Goal: Complete application form

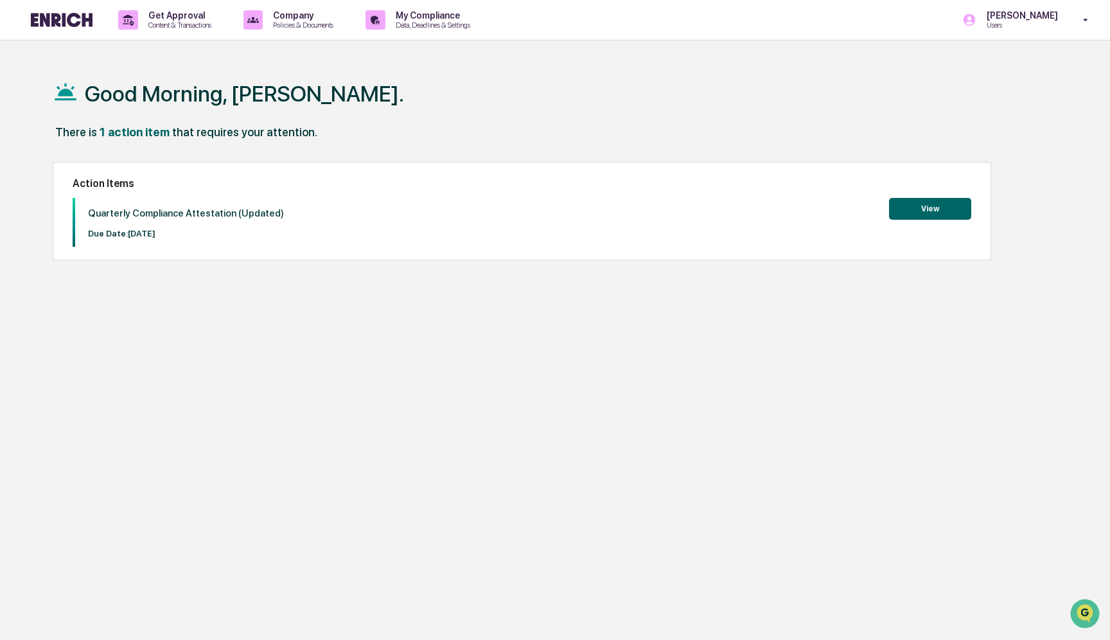
click at [927, 211] on button "View" at bounding box center [930, 209] width 82 height 22
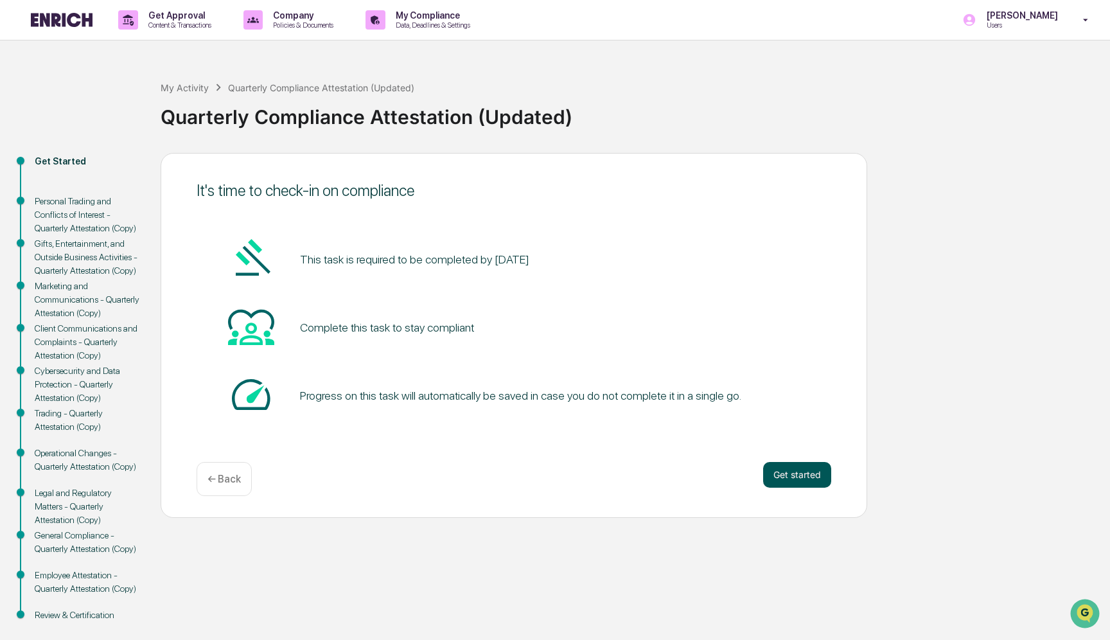
click at [780, 478] on button "Get started" at bounding box center [797, 475] width 68 height 26
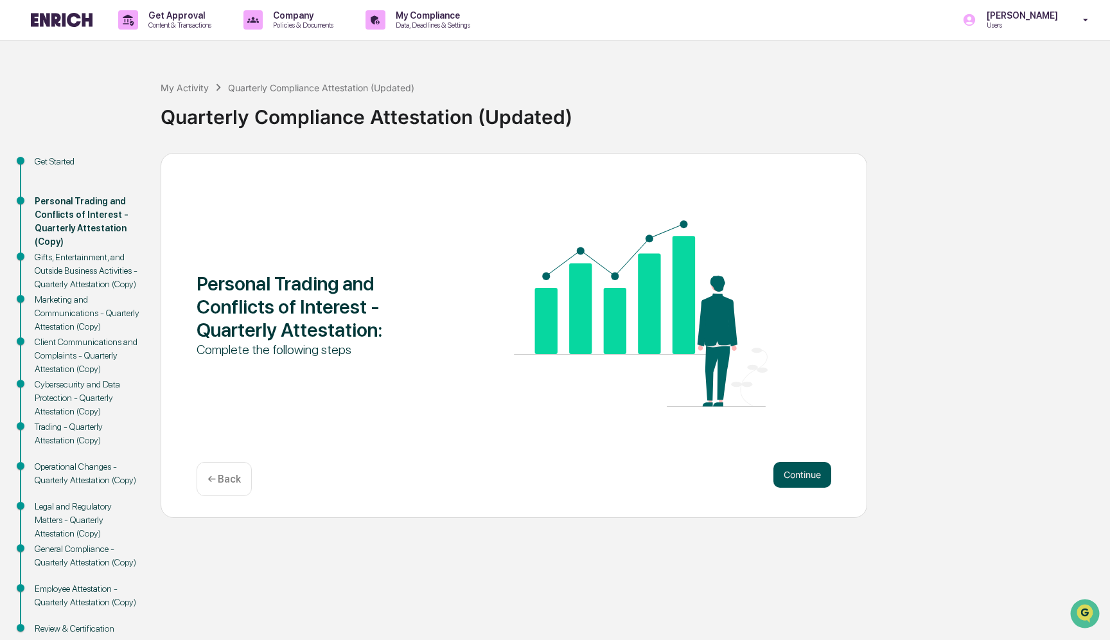
click at [802, 473] on button "Continue" at bounding box center [802, 475] width 58 height 26
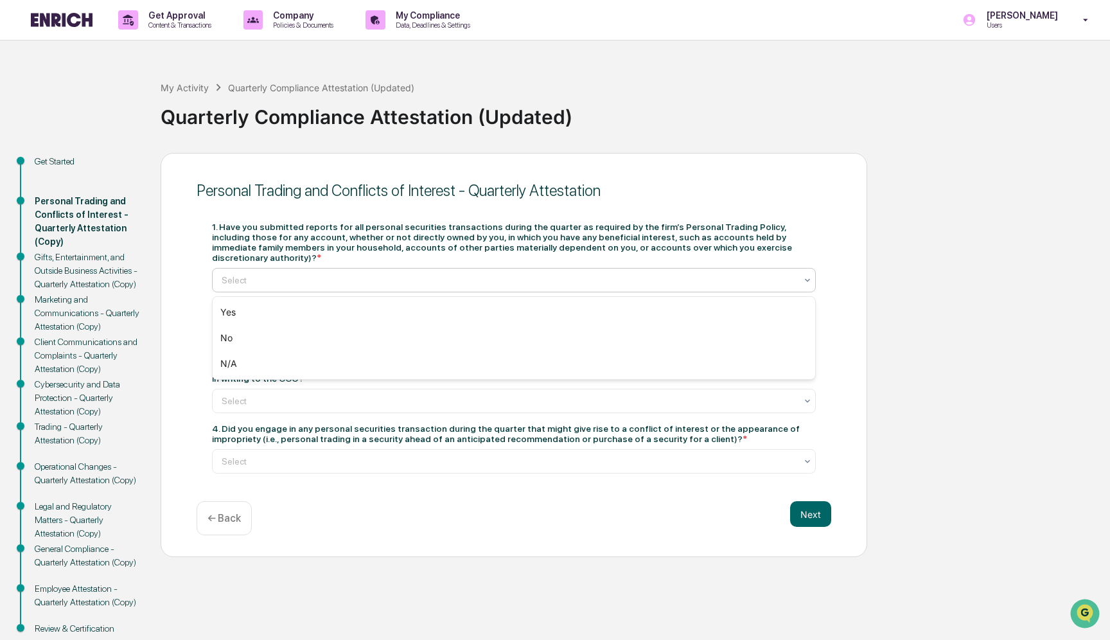
click at [292, 281] on div at bounding box center [509, 280] width 574 height 13
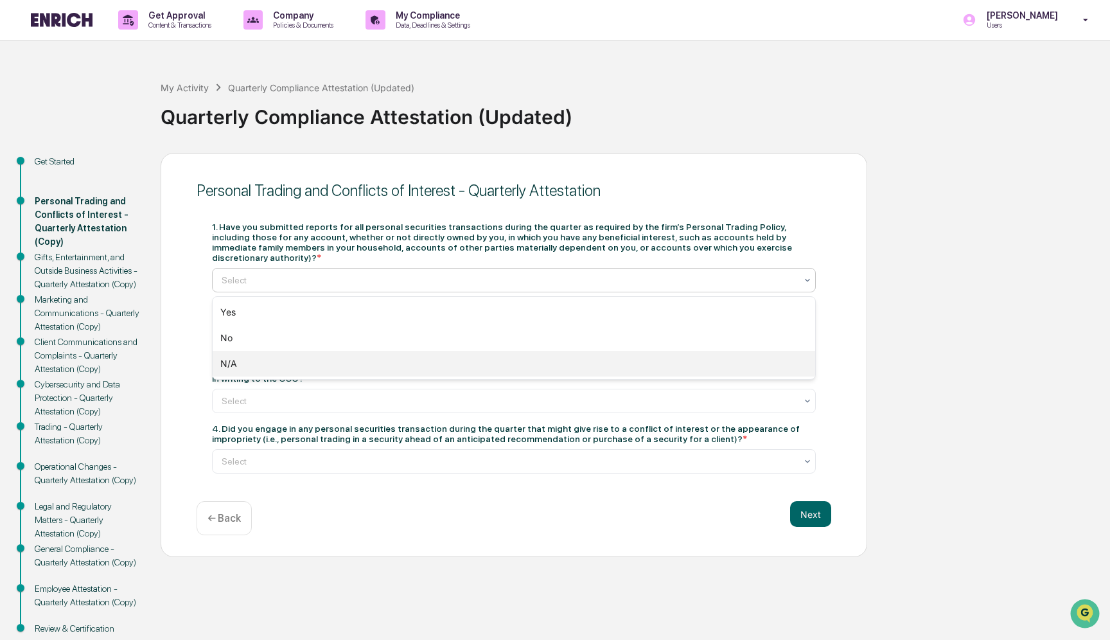
click at [283, 366] on div "N/A" at bounding box center [514, 364] width 602 height 26
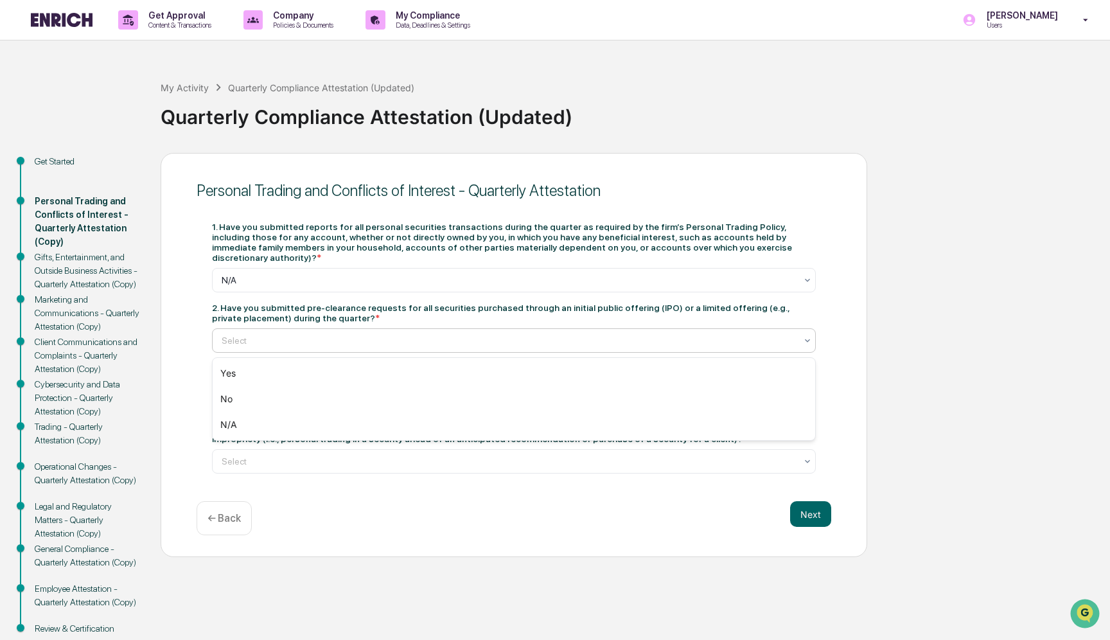
click at [316, 340] on div at bounding box center [509, 340] width 574 height 13
click at [307, 425] on div "N/A" at bounding box center [514, 425] width 602 height 26
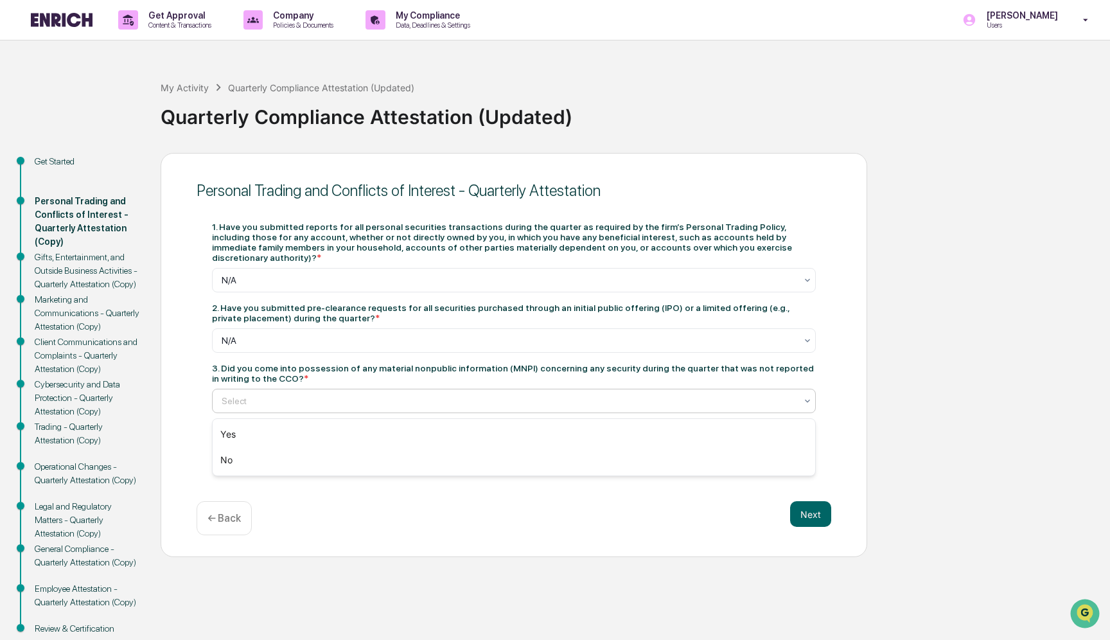
click at [421, 402] on div at bounding box center [509, 400] width 574 height 13
click at [413, 455] on div "No" at bounding box center [514, 460] width 602 height 26
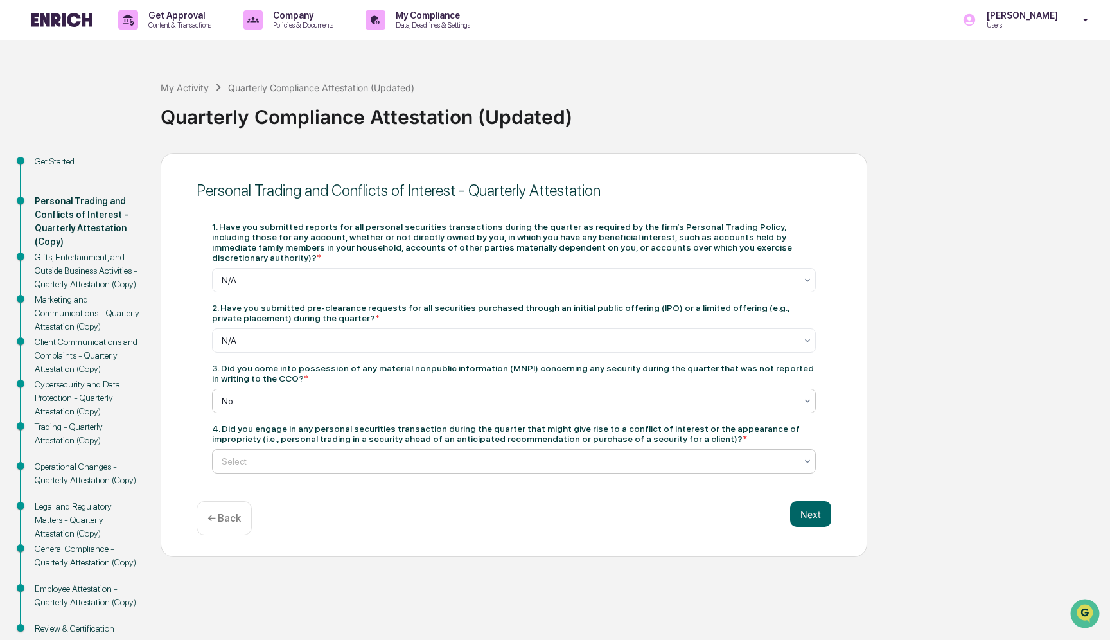
click at [435, 461] on div at bounding box center [509, 461] width 574 height 13
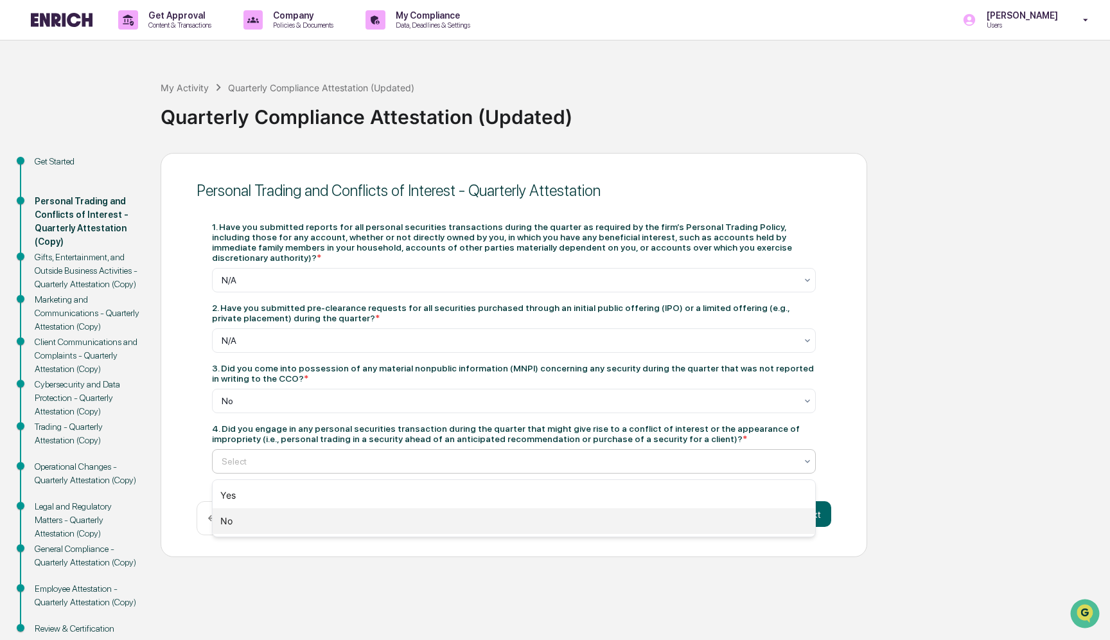
click at [430, 519] on div "No" at bounding box center [514, 521] width 602 height 26
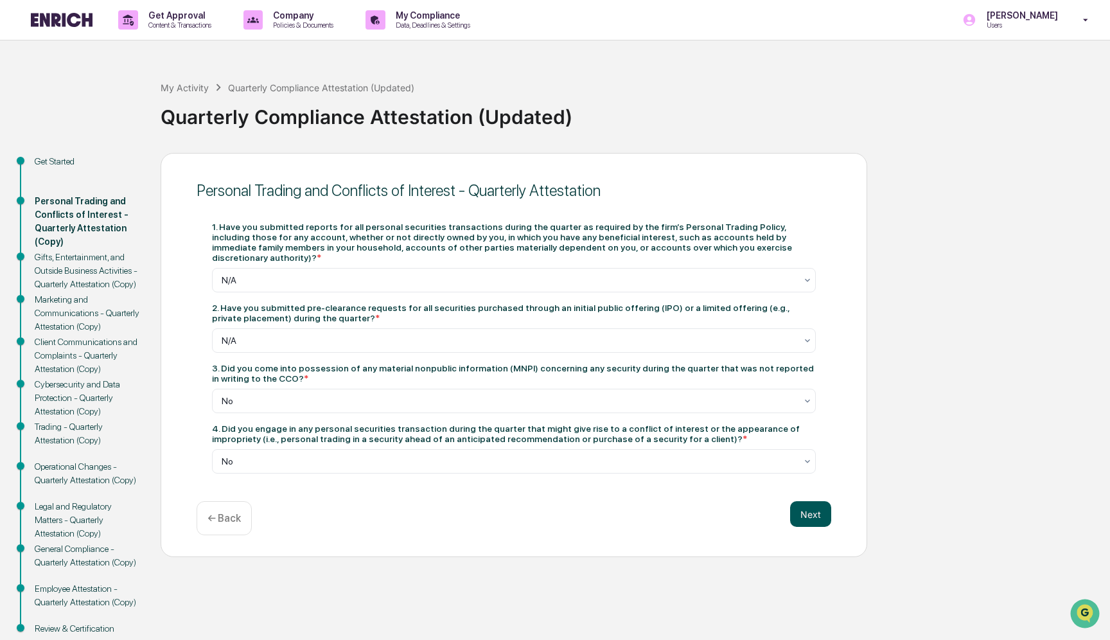
click at [814, 522] on button "Next" at bounding box center [810, 514] width 41 height 26
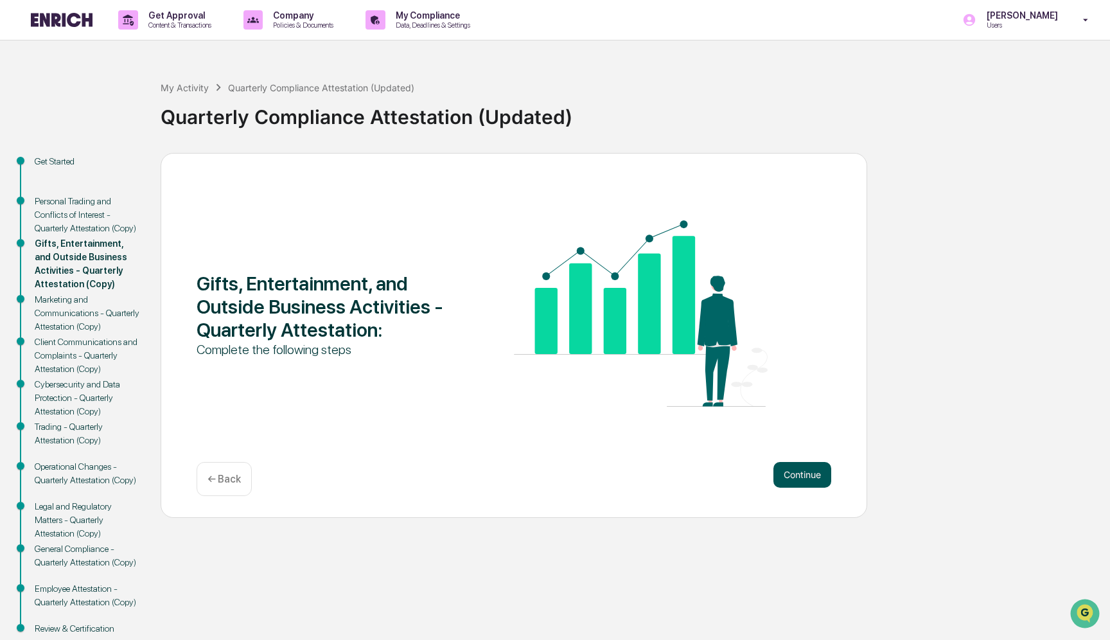
click at [804, 478] on button "Continue" at bounding box center [802, 475] width 58 height 26
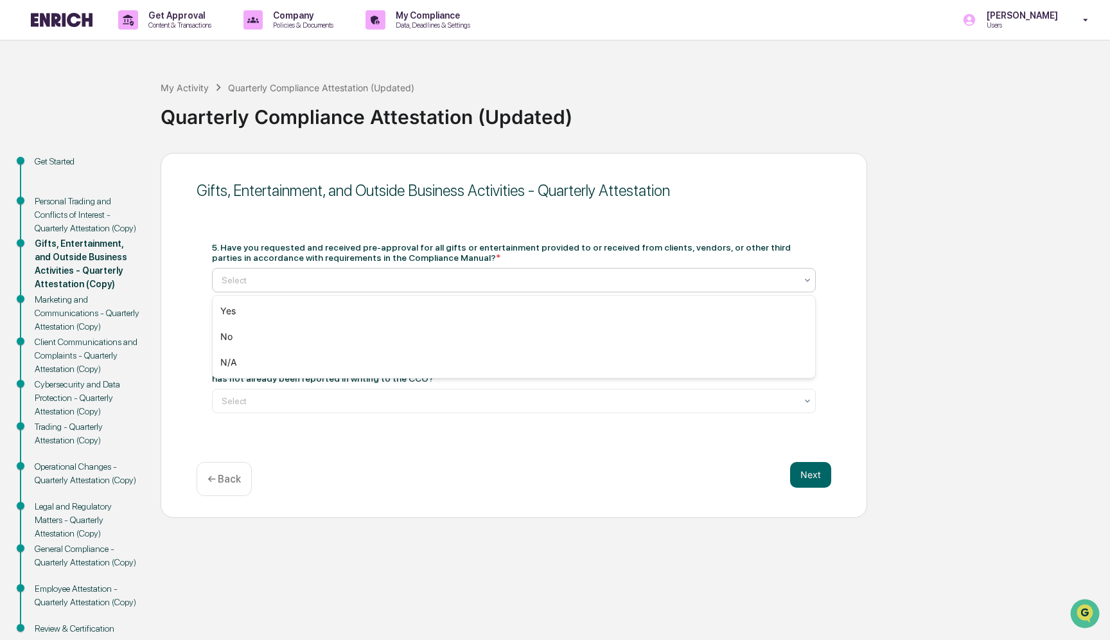
click at [446, 277] on div at bounding box center [509, 280] width 574 height 13
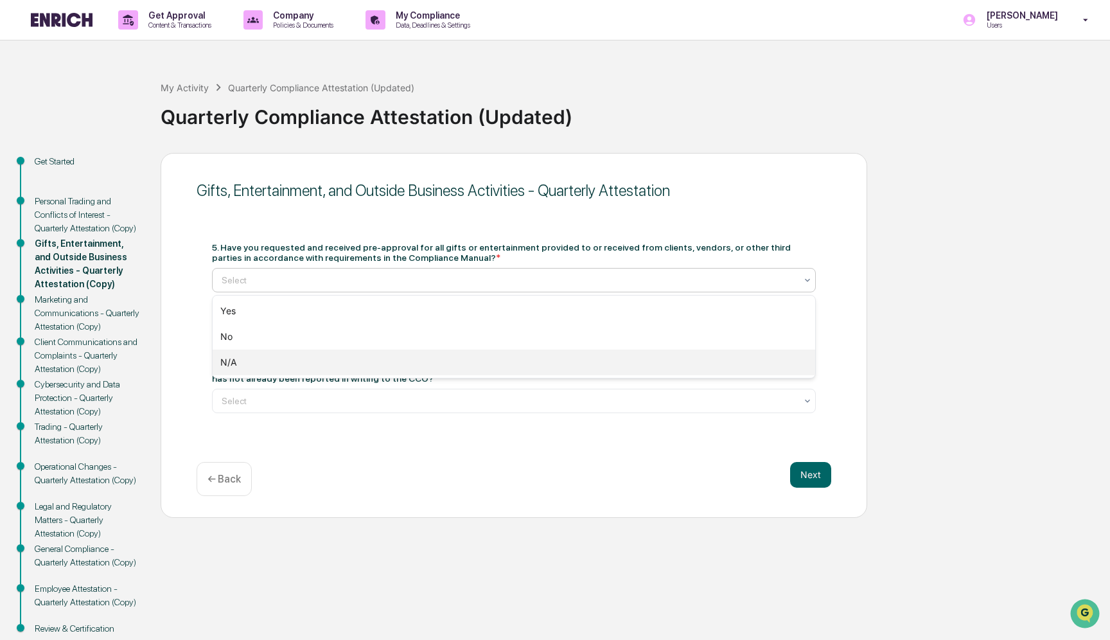
click at [424, 362] on div "N/A" at bounding box center [514, 362] width 602 height 26
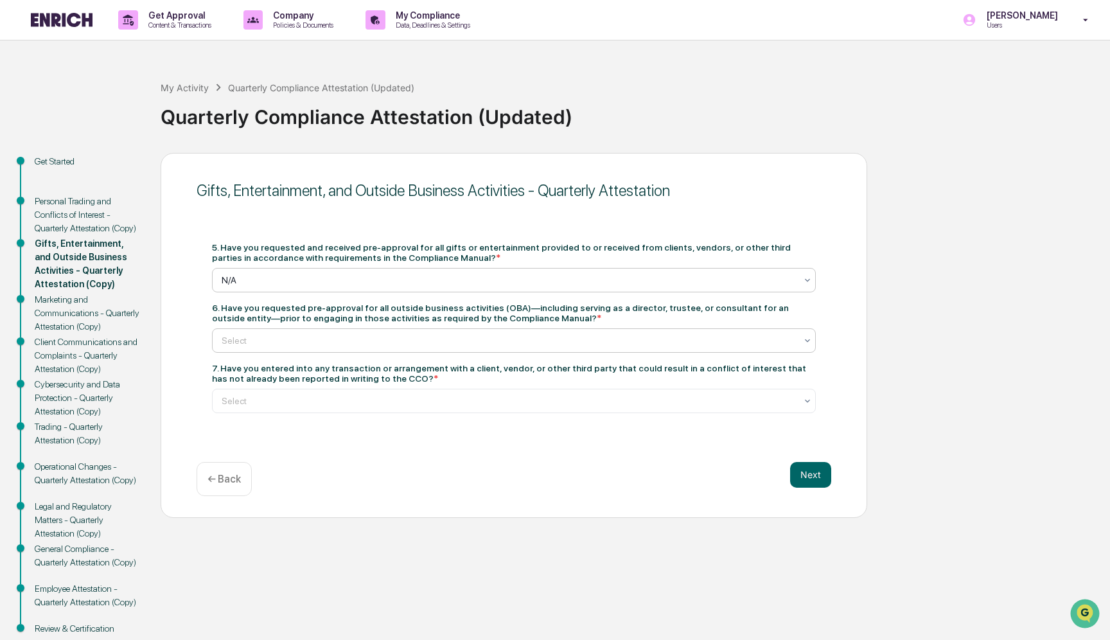
click at [416, 343] on div at bounding box center [509, 340] width 574 height 13
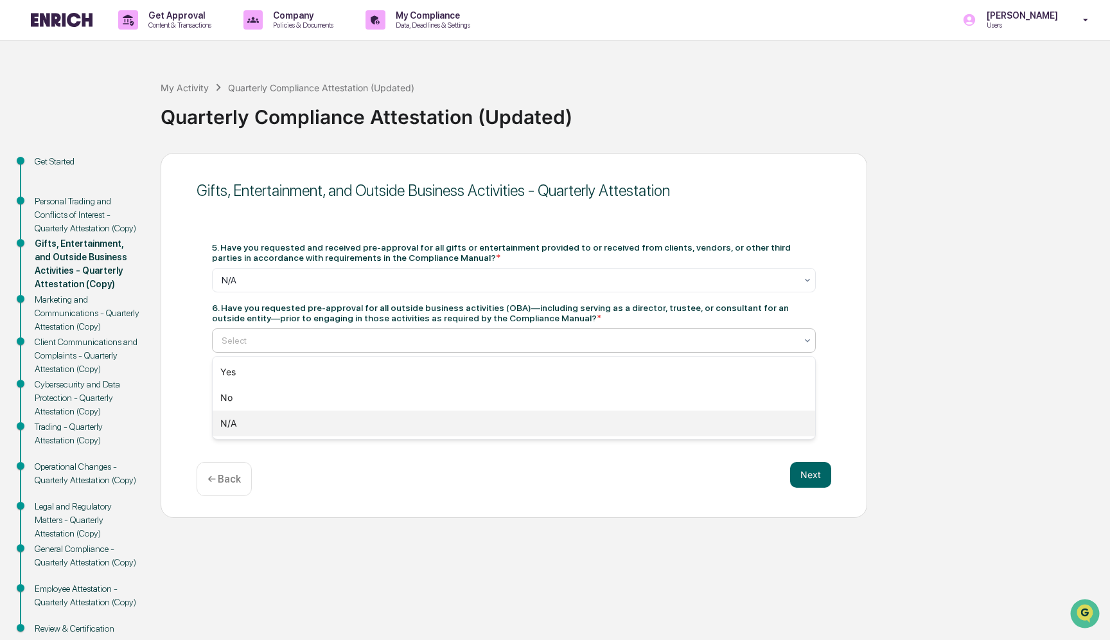
click at [401, 417] on div "N/A" at bounding box center [514, 423] width 602 height 26
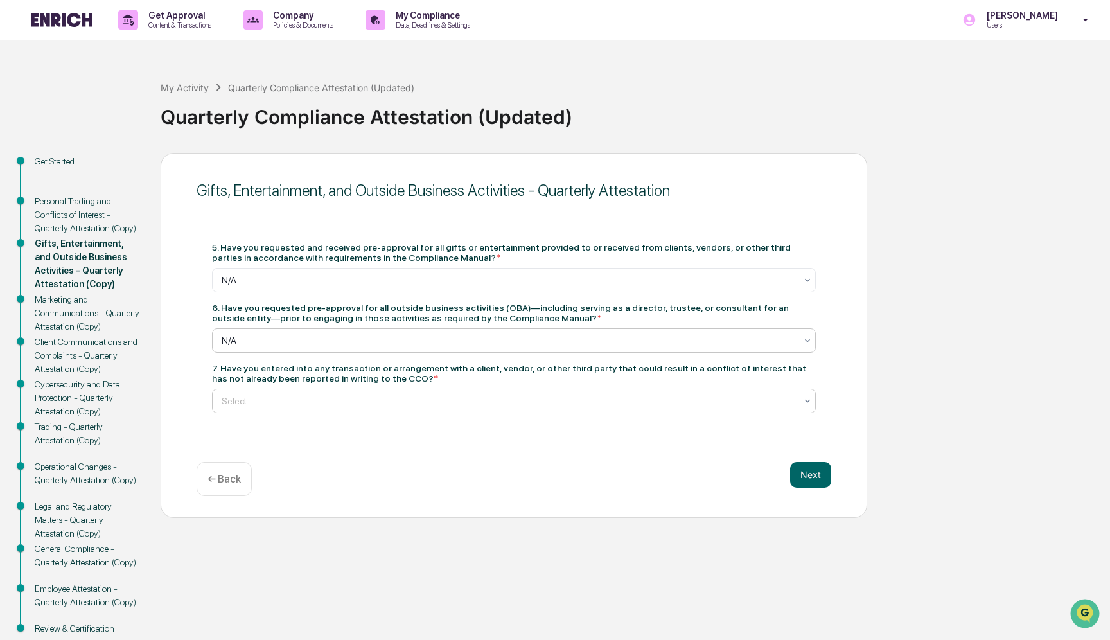
click at [427, 398] on div at bounding box center [509, 400] width 574 height 13
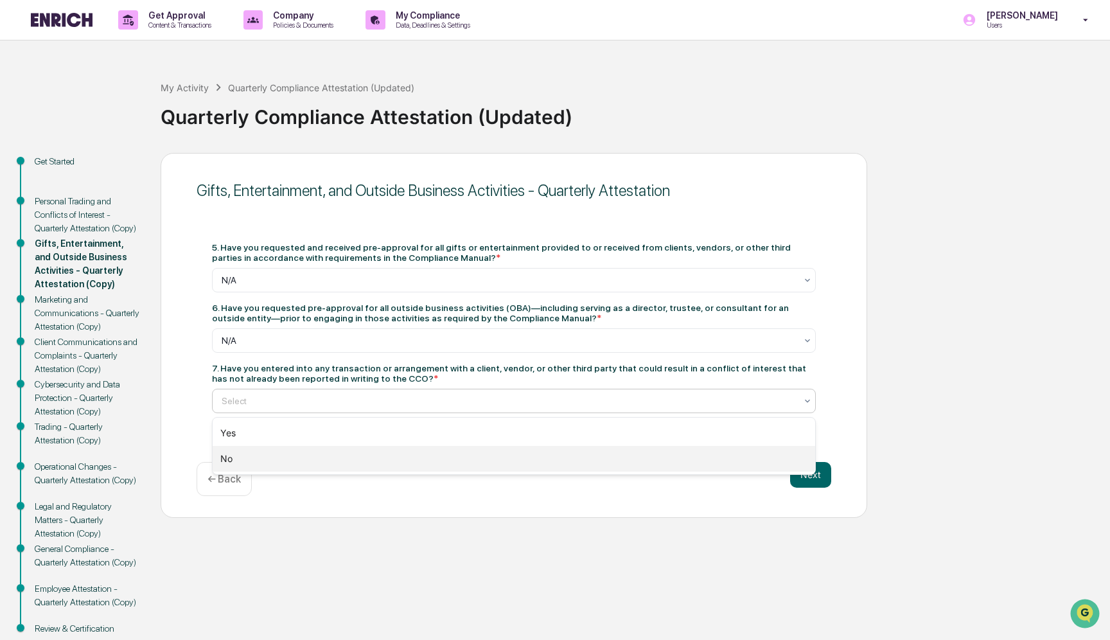
click at [417, 466] on div "No" at bounding box center [514, 459] width 602 height 26
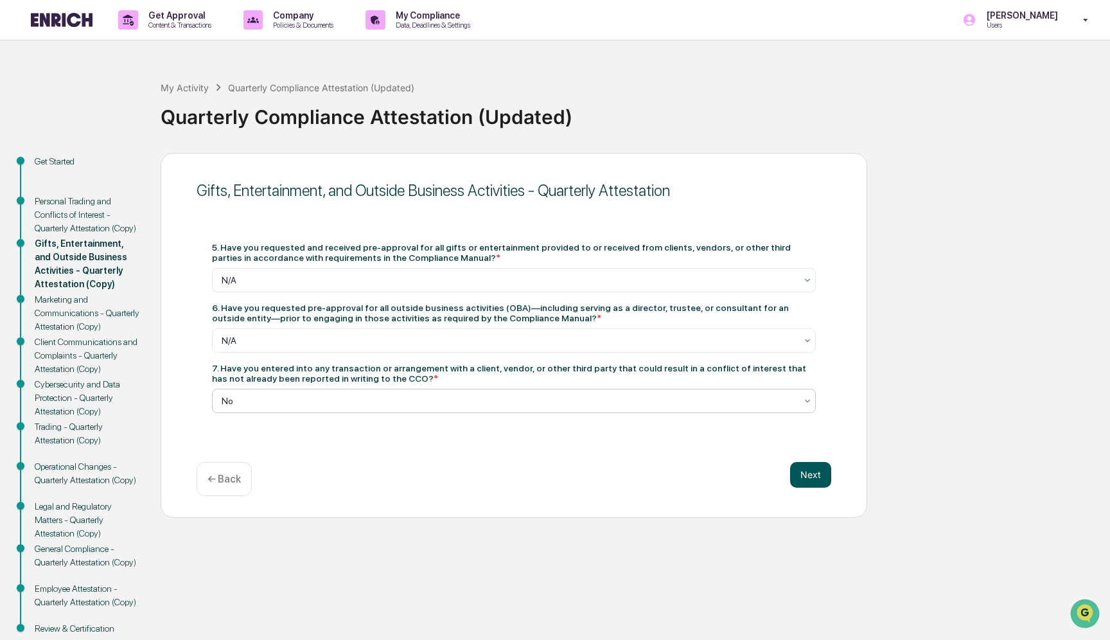
click at [821, 477] on button "Next" at bounding box center [810, 475] width 41 height 26
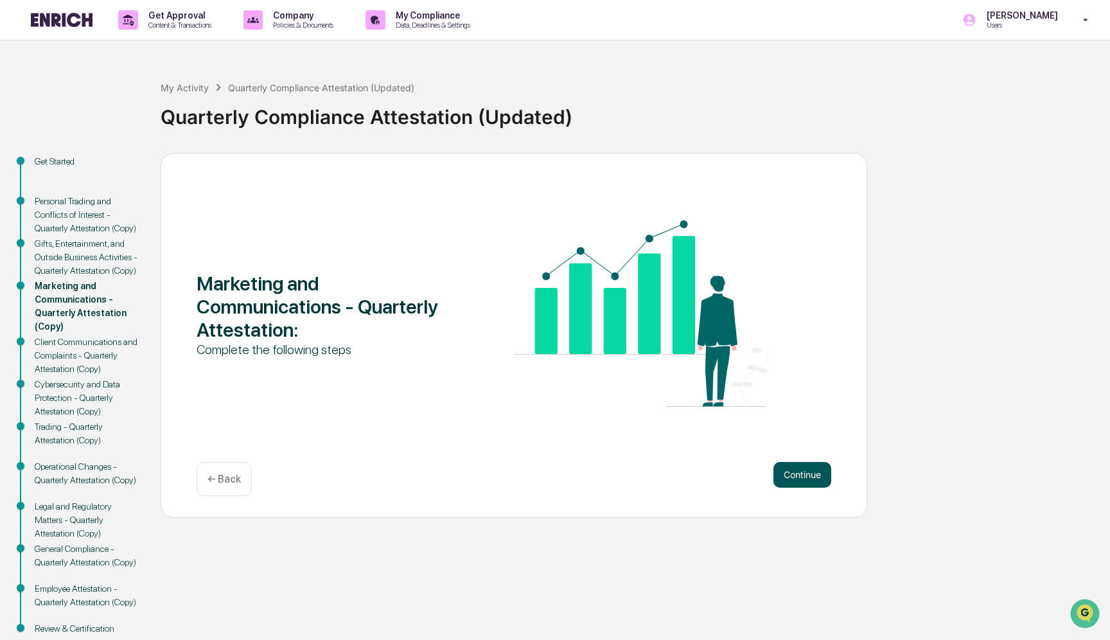
click at [793, 471] on button "Continue" at bounding box center [802, 475] width 58 height 26
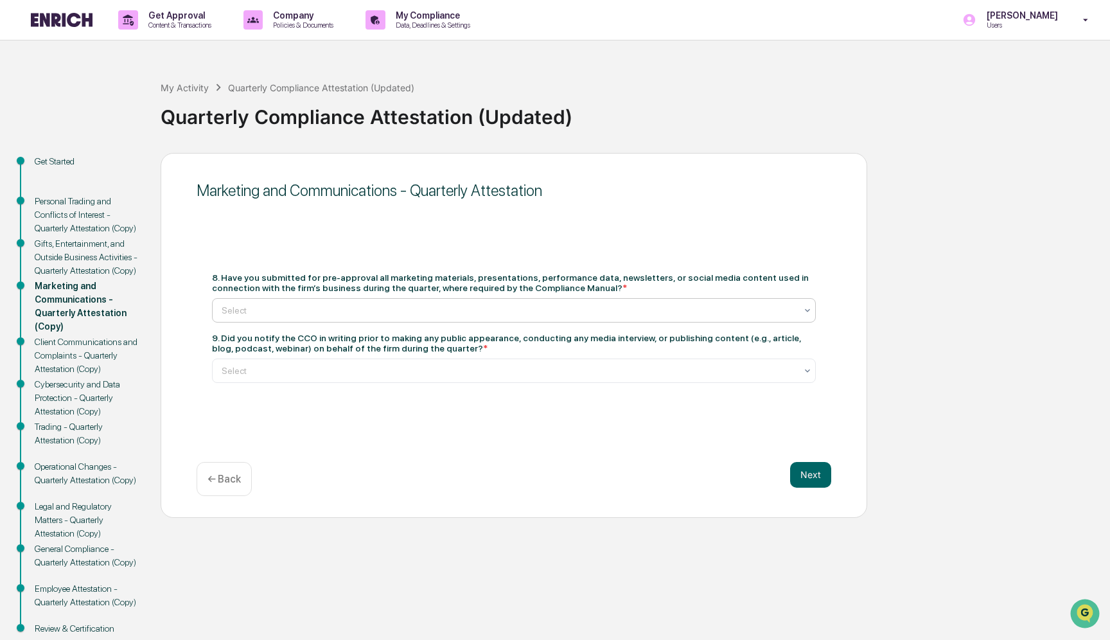
click at [459, 310] on div at bounding box center [509, 310] width 574 height 13
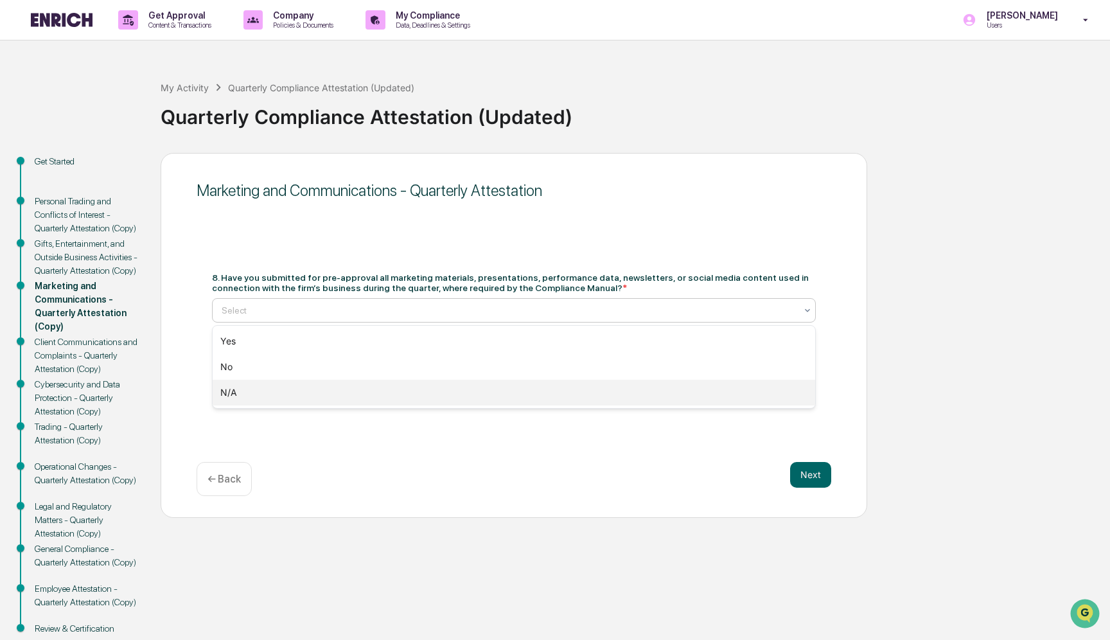
click at [448, 396] on div "N/A" at bounding box center [514, 393] width 602 height 26
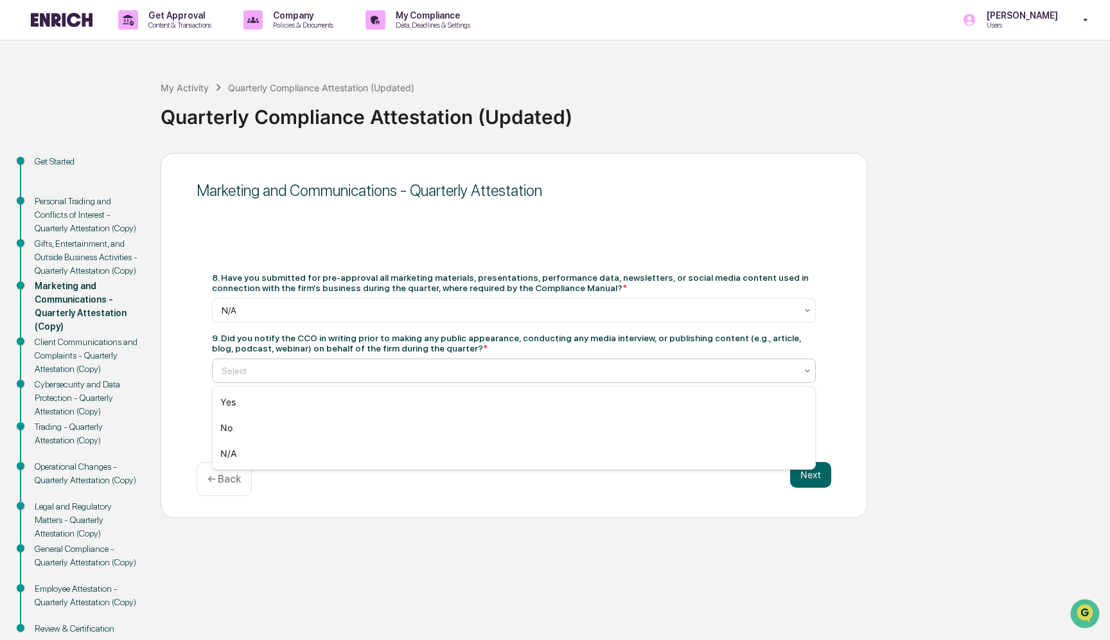
click at [445, 371] on div at bounding box center [509, 370] width 574 height 13
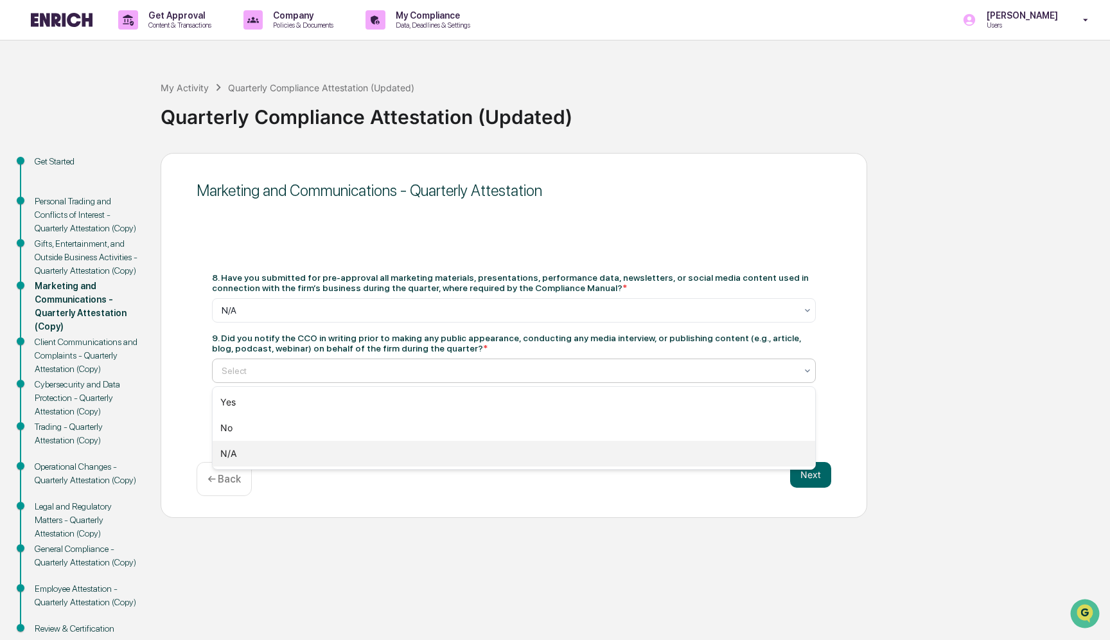
click at [434, 452] on div "N/A" at bounding box center [514, 454] width 602 height 26
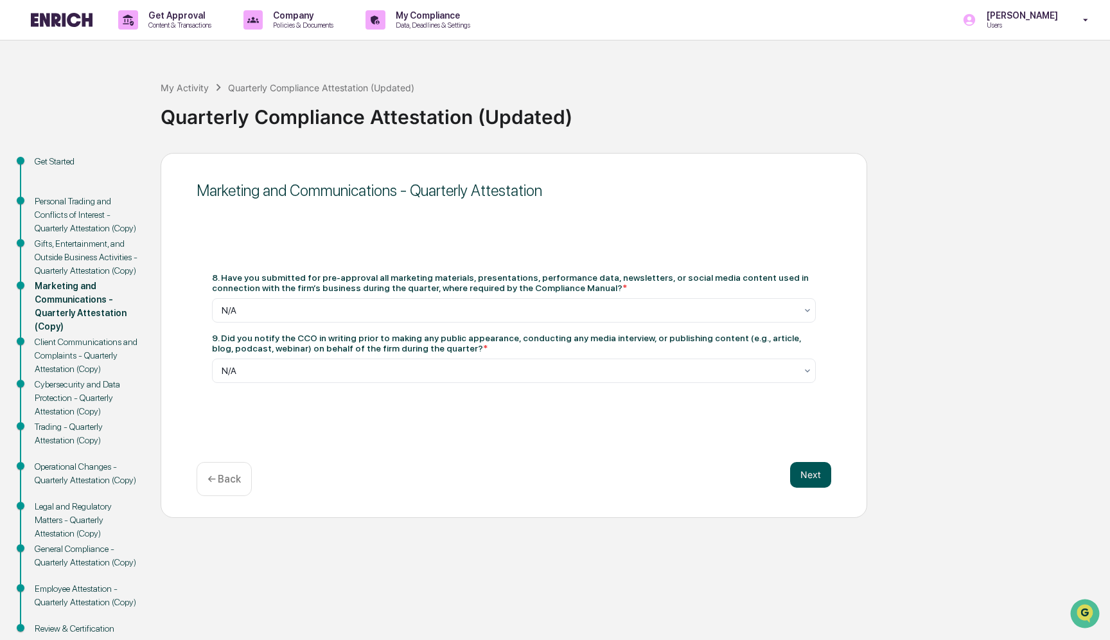
click at [811, 475] on button "Next" at bounding box center [810, 475] width 41 height 26
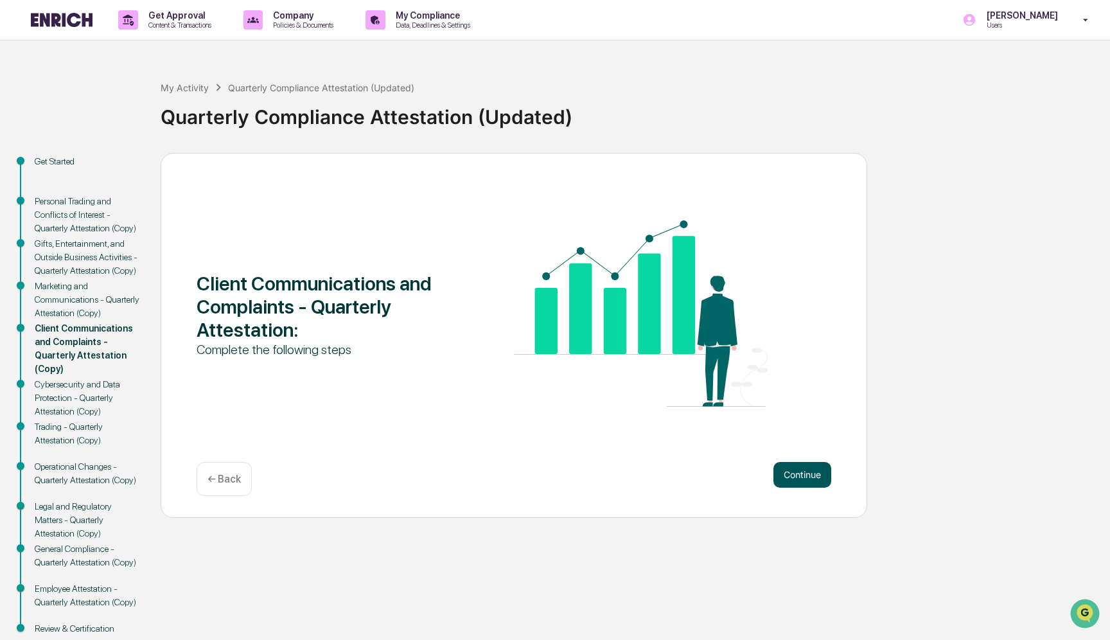
click at [803, 468] on button "Continue" at bounding box center [802, 475] width 58 height 26
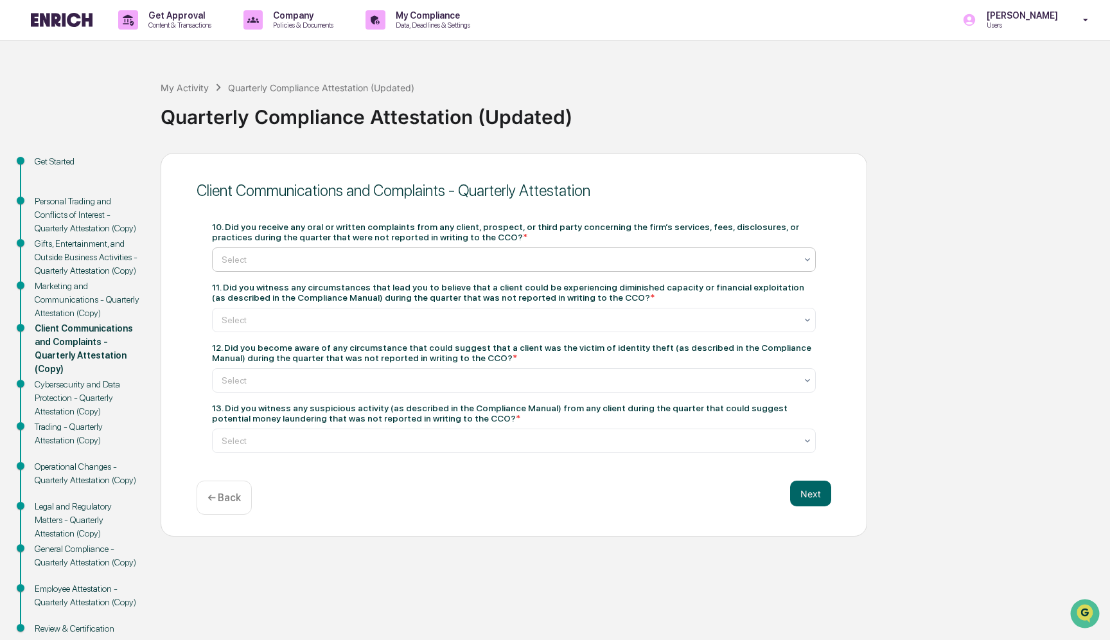
click at [491, 263] on div at bounding box center [509, 259] width 574 height 13
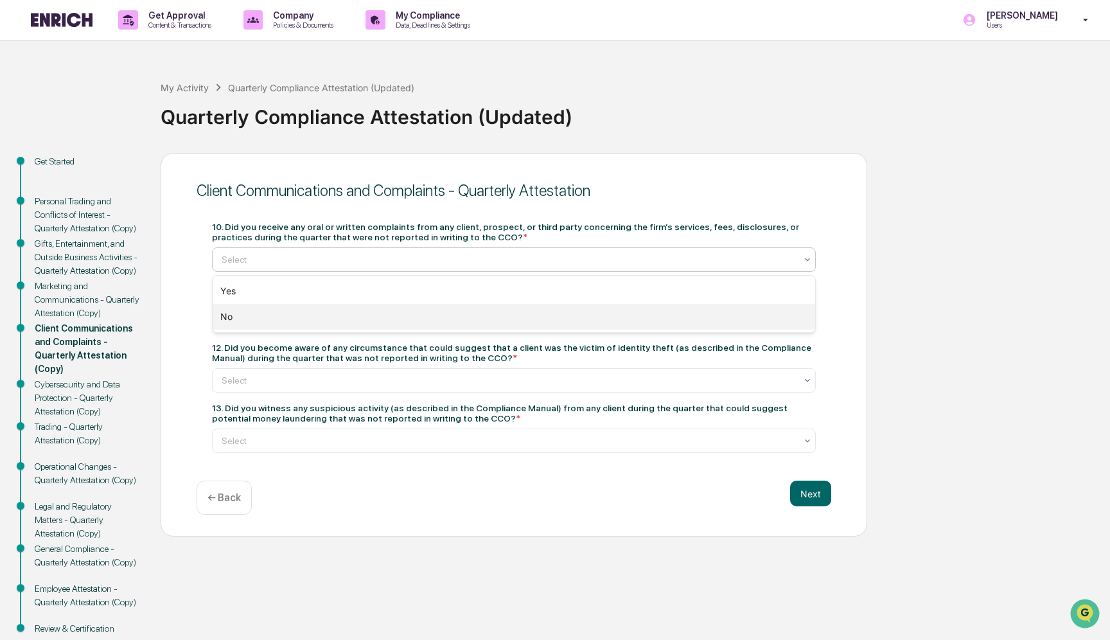
click at [480, 314] on div "No" at bounding box center [514, 317] width 602 height 26
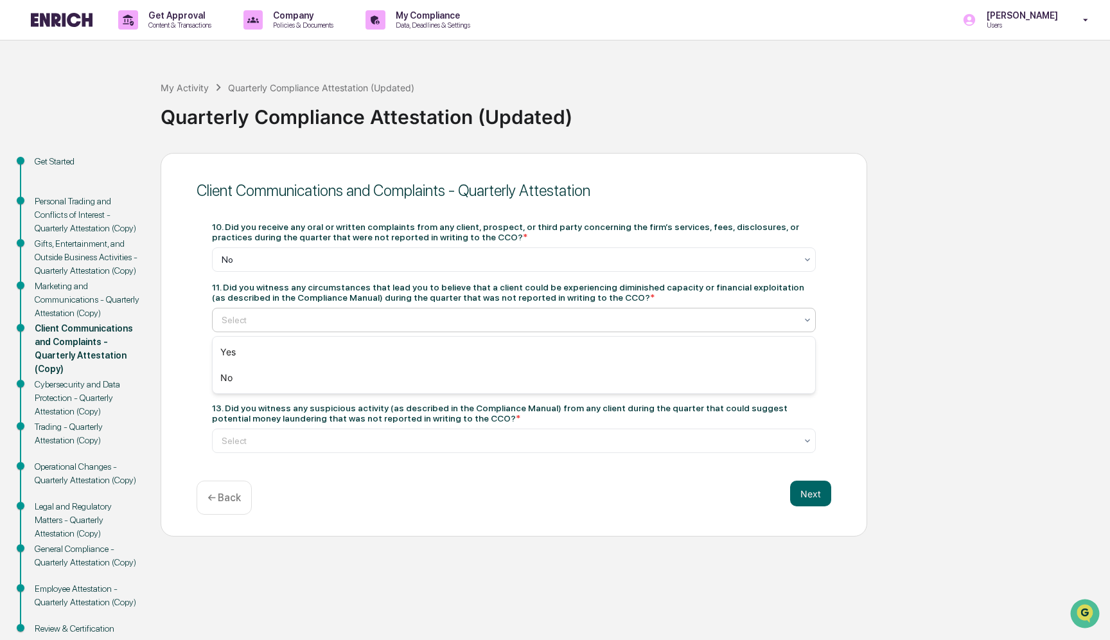
click at [480, 319] on div at bounding box center [509, 319] width 574 height 13
click at [466, 383] on div "No" at bounding box center [514, 378] width 602 height 26
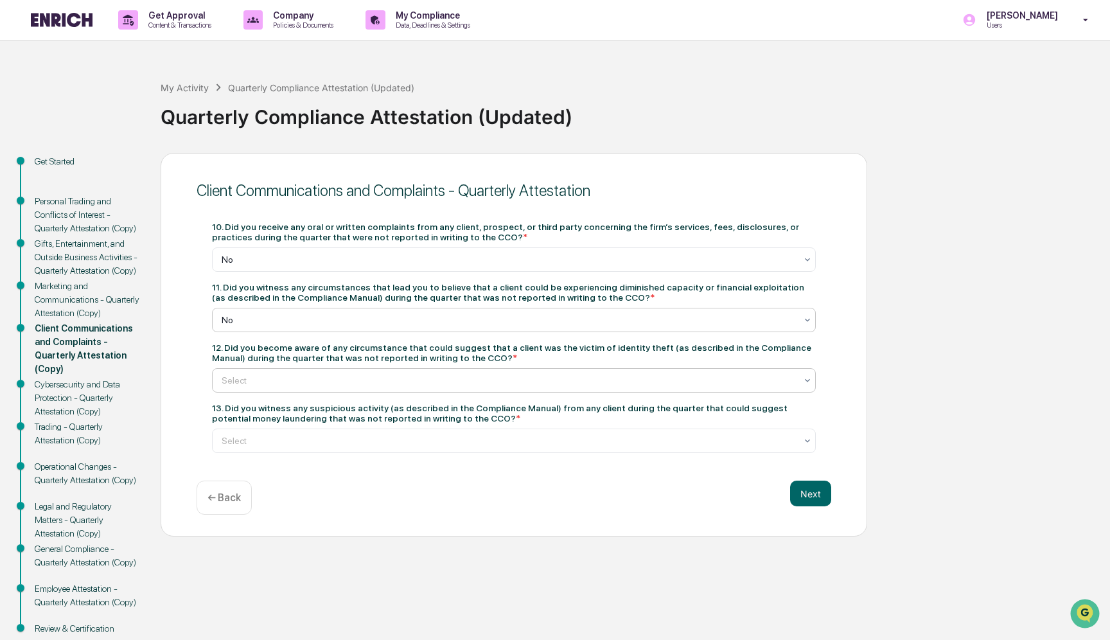
click at [471, 387] on div at bounding box center [509, 380] width 574 height 13
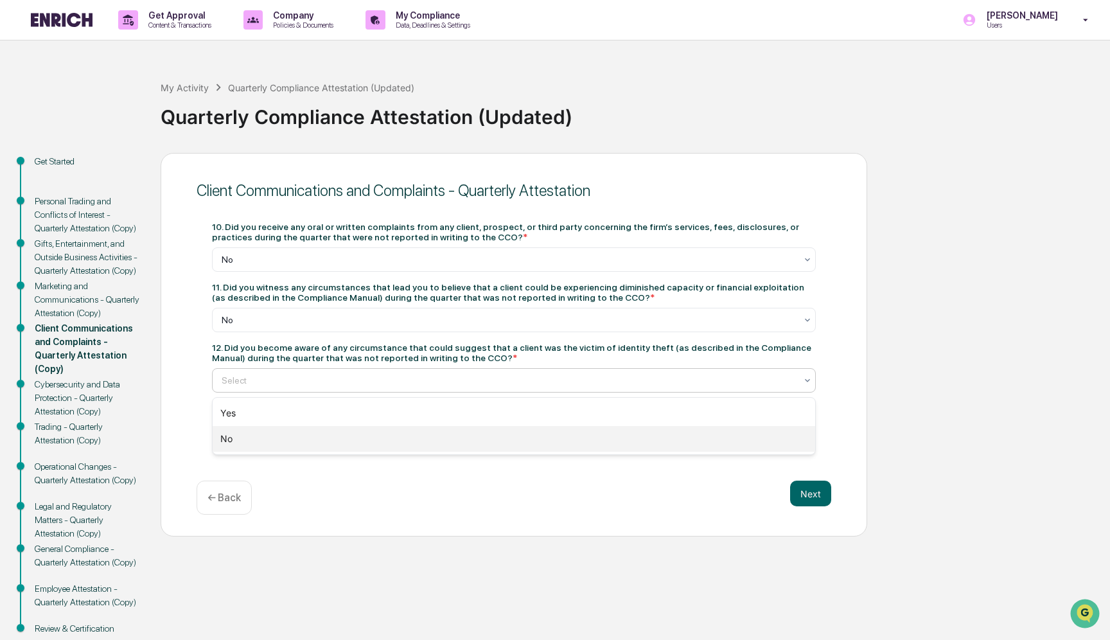
click at [463, 440] on div "No" at bounding box center [514, 439] width 602 height 26
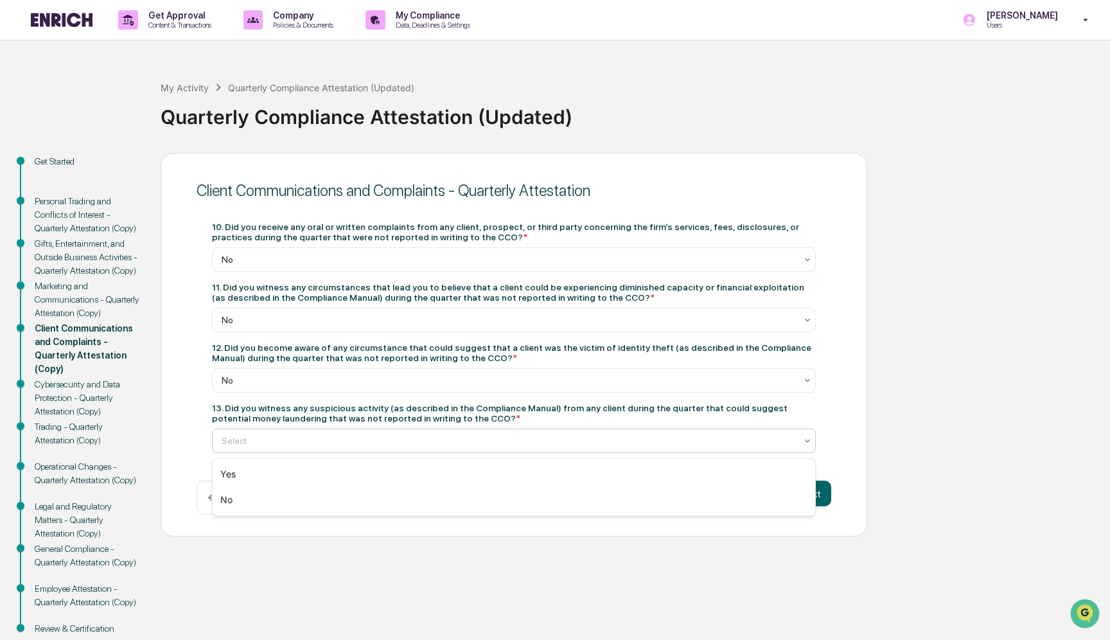
click at [465, 444] on div at bounding box center [509, 440] width 574 height 13
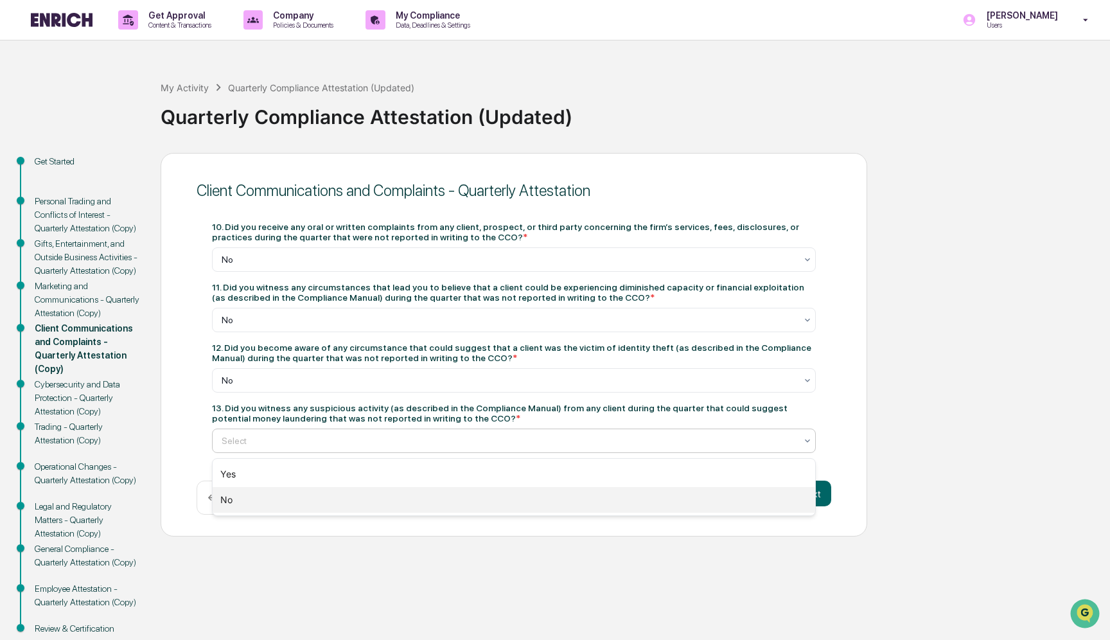
click at [462, 495] on div "No" at bounding box center [514, 500] width 602 height 26
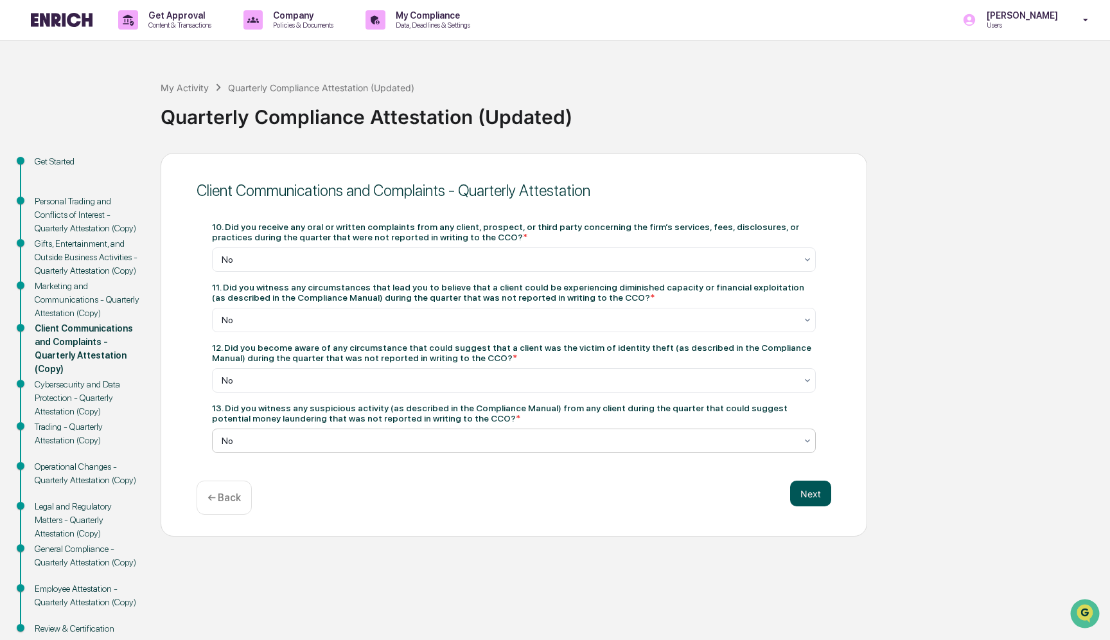
click at [802, 500] on button "Next" at bounding box center [810, 493] width 41 height 26
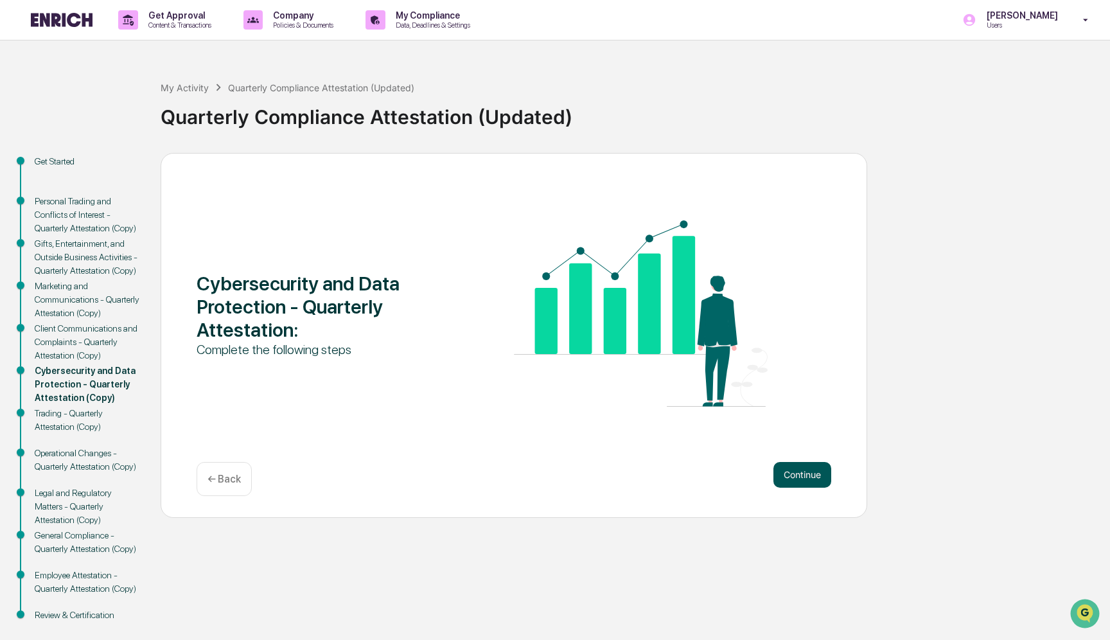
click at [807, 475] on button "Continue" at bounding box center [802, 475] width 58 height 26
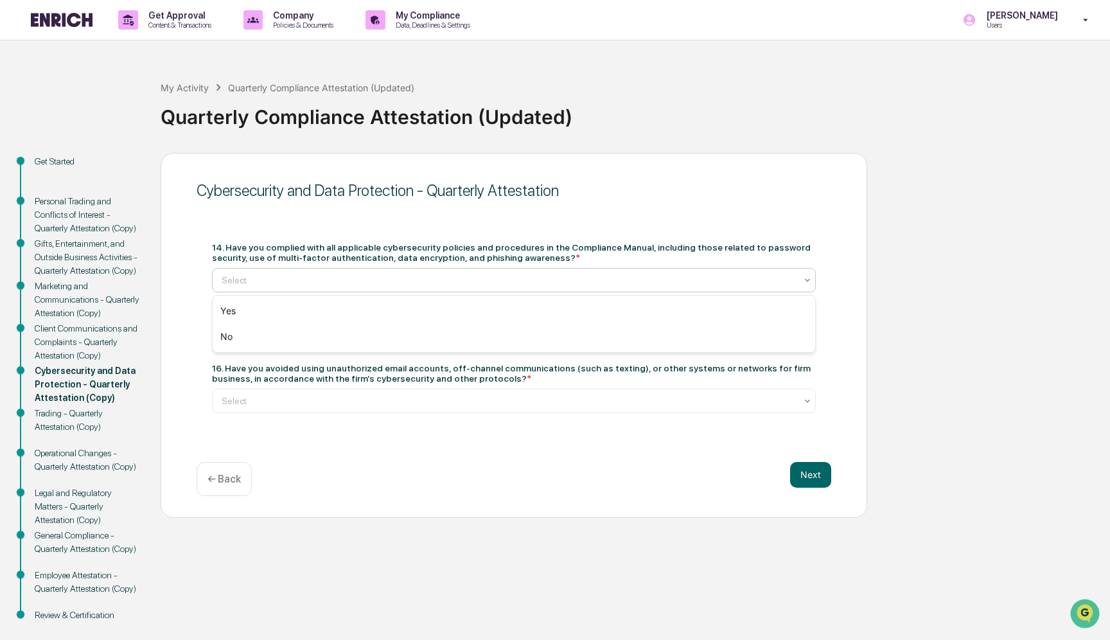
click at [408, 283] on div at bounding box center [509, 280] width 574 height 13
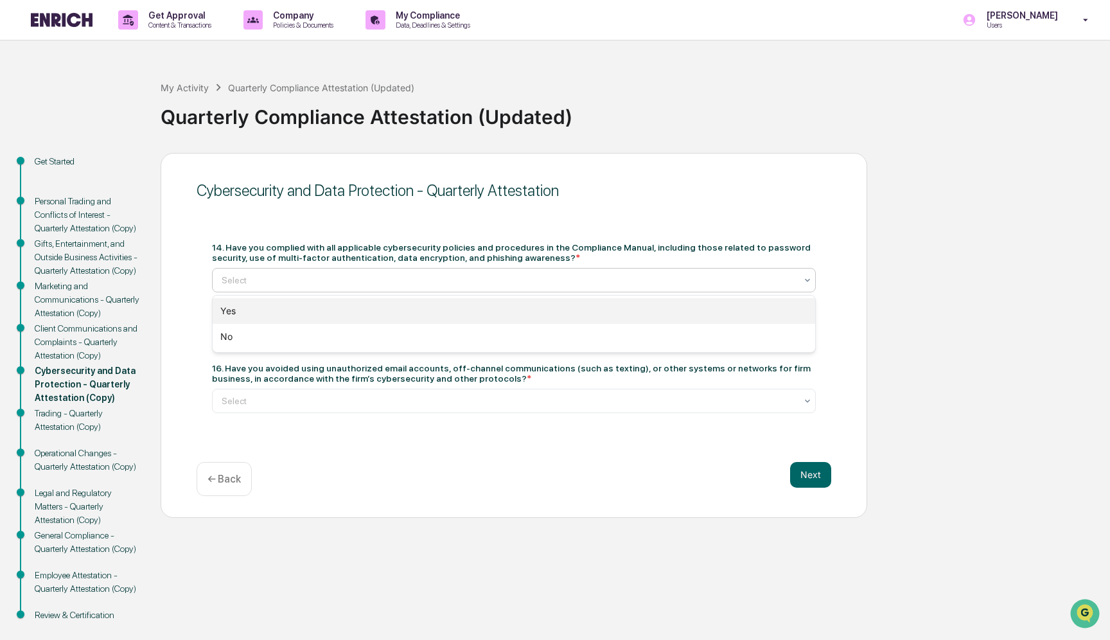
click at [399, 311] on div "Yes" at bounding box center [514, 311] width 602 height 26
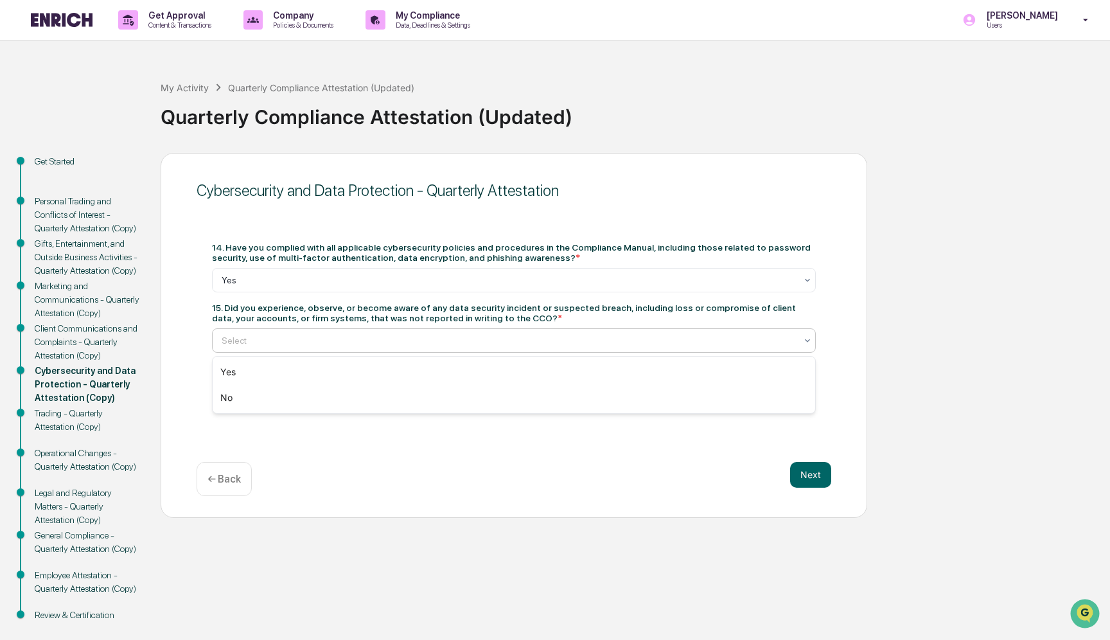
click at [407, 340] on div at bounding box center [509, 340] width 574 height 13
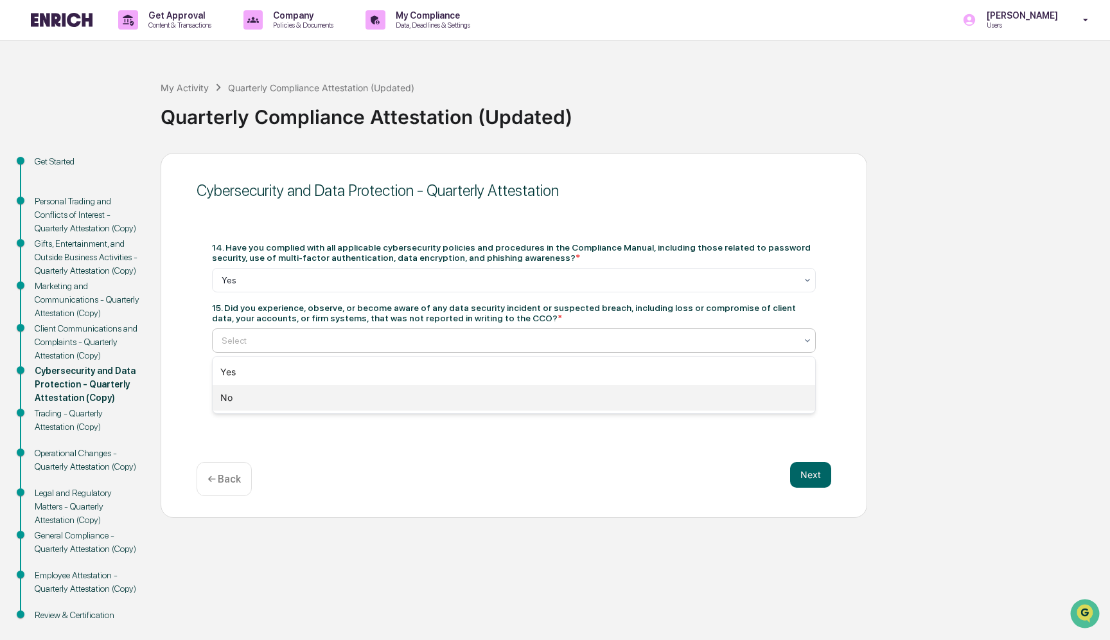
click at [395, 403] on div "No" at bounding box center [514, 398] width 602 height 26
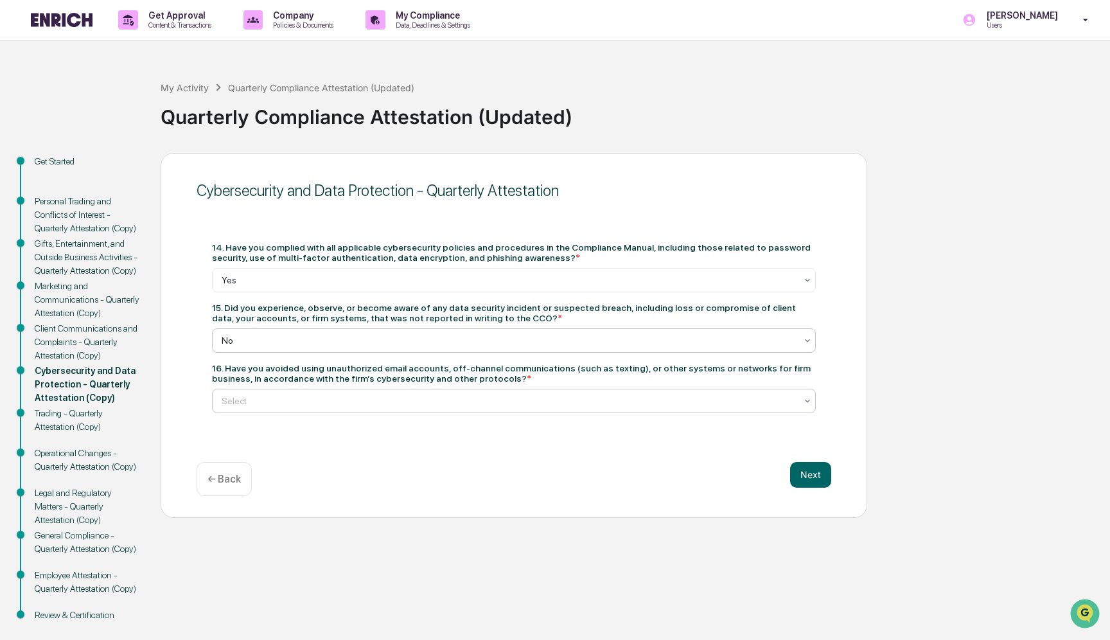
click at [407, 399] on div at bounding box center [509, 400] width 574 height 13
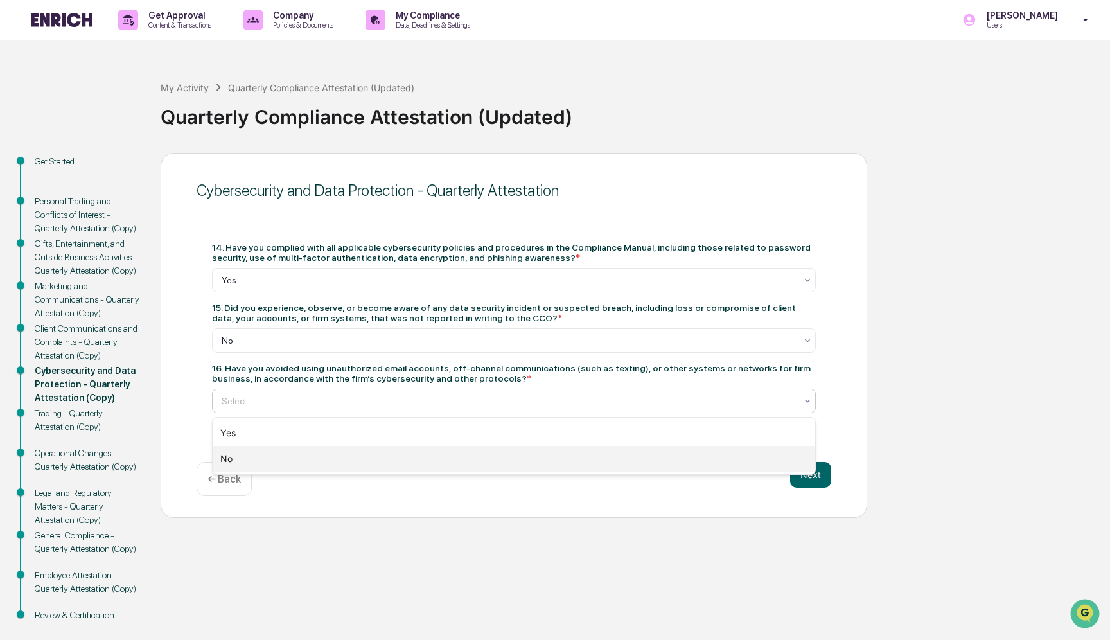
click at [398, 454] on div "No" at bounding box center [514, 459] width 602 height 26
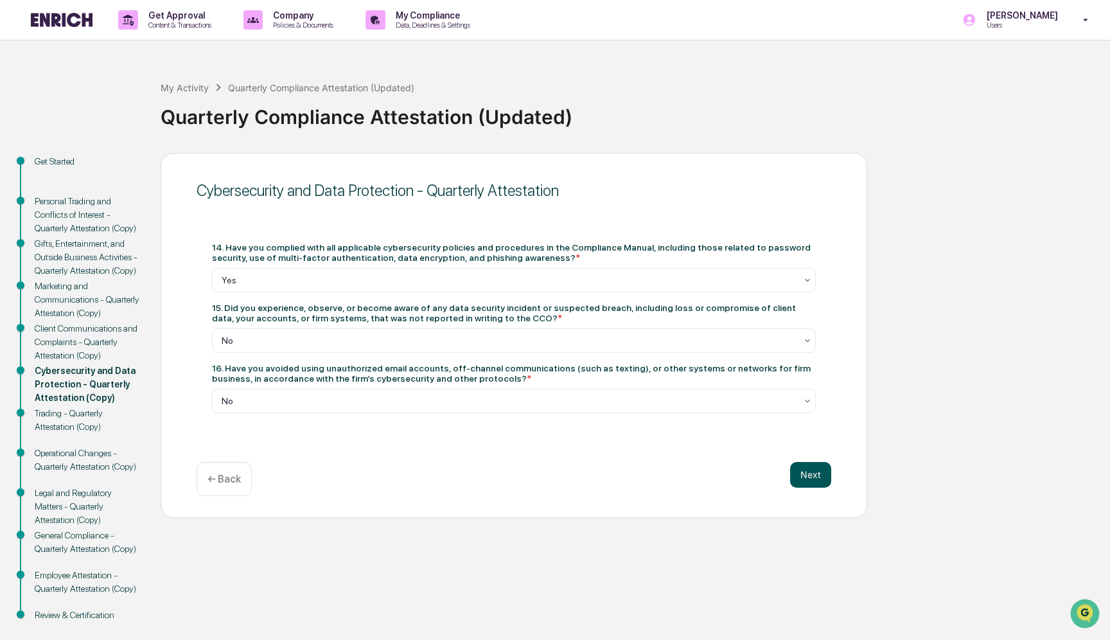
click at [809, 480] on button "Next" at bounding box center [810, 475] width 41 height 26
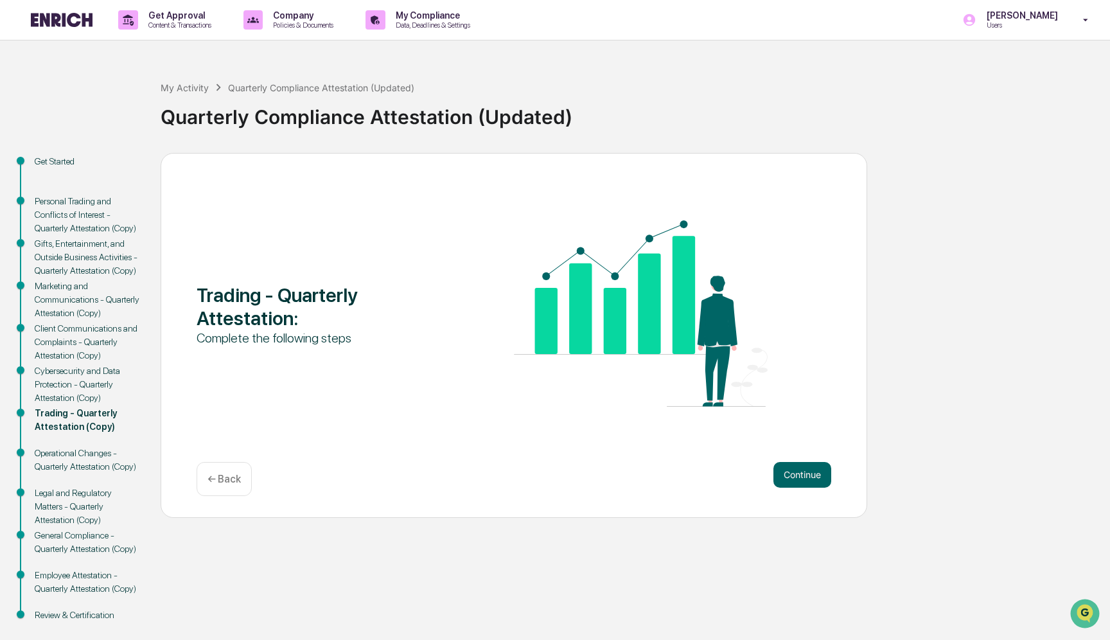
click at [809, 480] on button "Continue" at bounding box center [802, 475] width 58 height 26
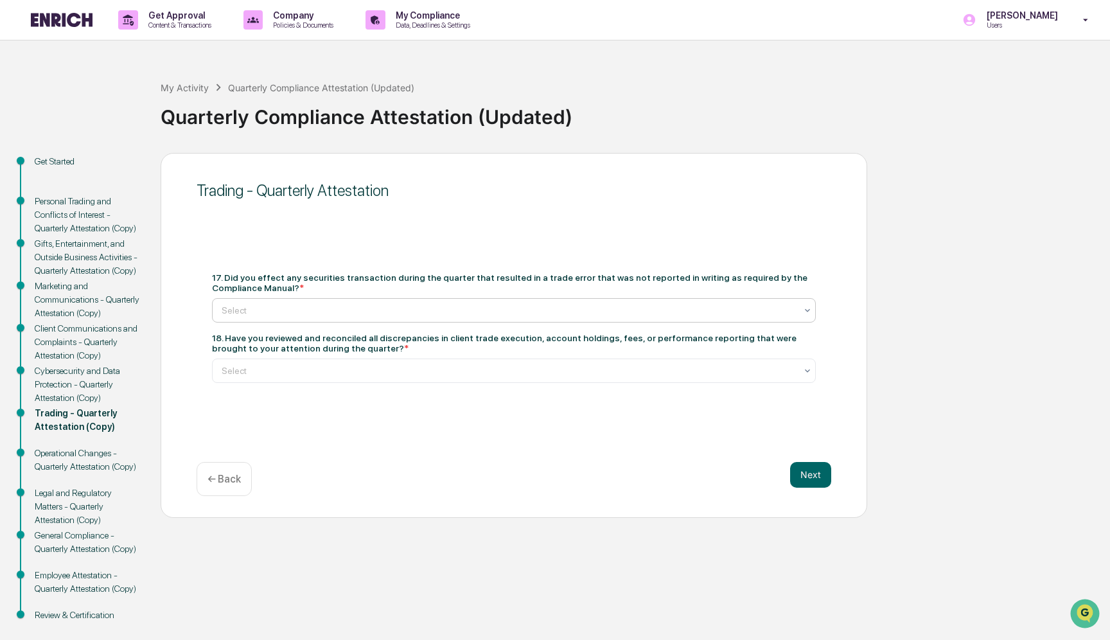
click at [565, 313] on div at bounding box center [509, 310] width 574 height 13
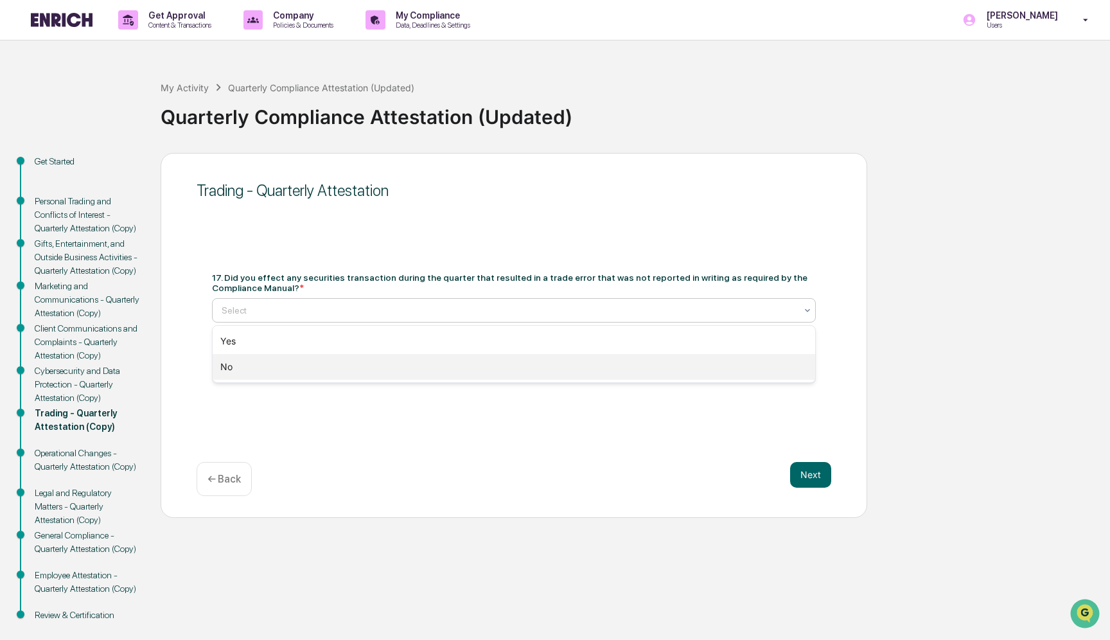
click at [554, 371] on div "No" at bounding box center [514, 367] width 602 height 26
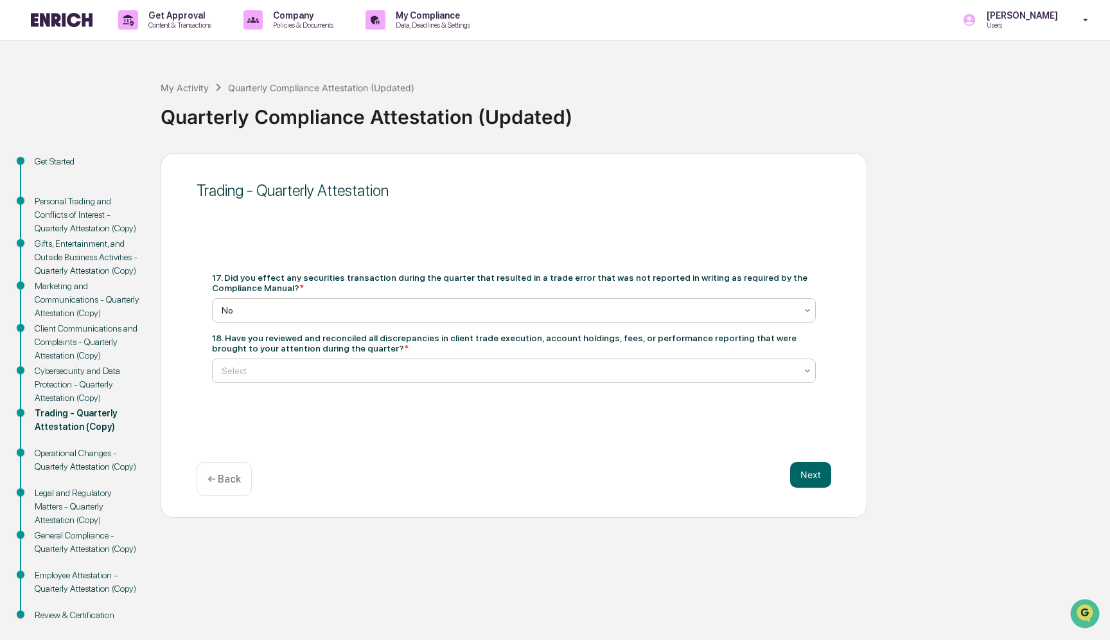
click at [553, 373] on div at bounding box center [509, 370] width 574 height 13
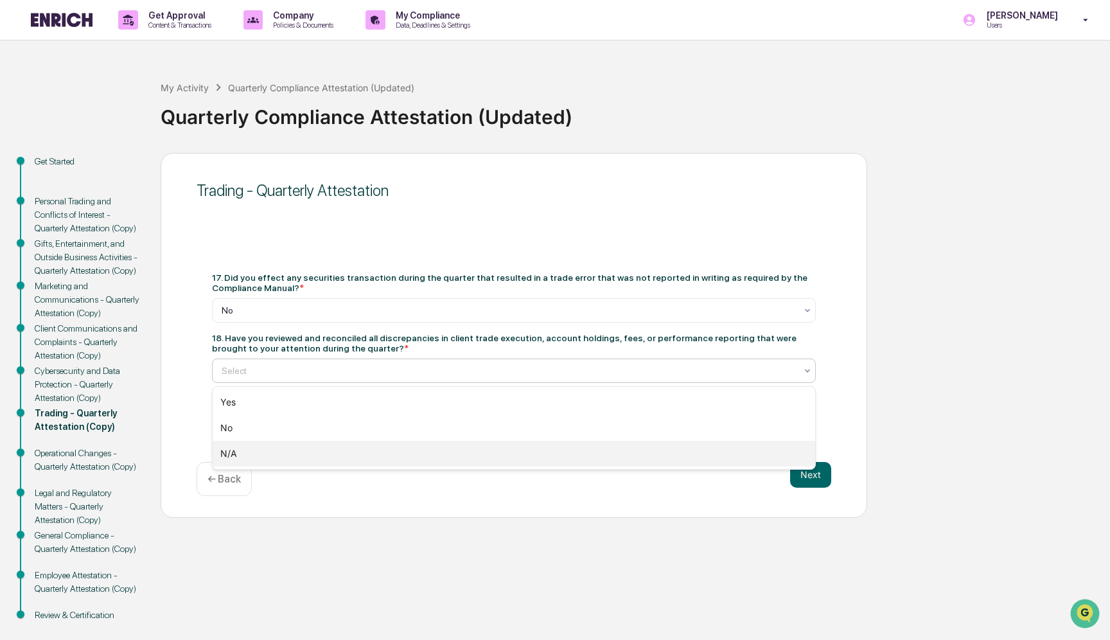
click at [536, 453] on div "N/A" at bounding box center [514, 454] width 602 height 26
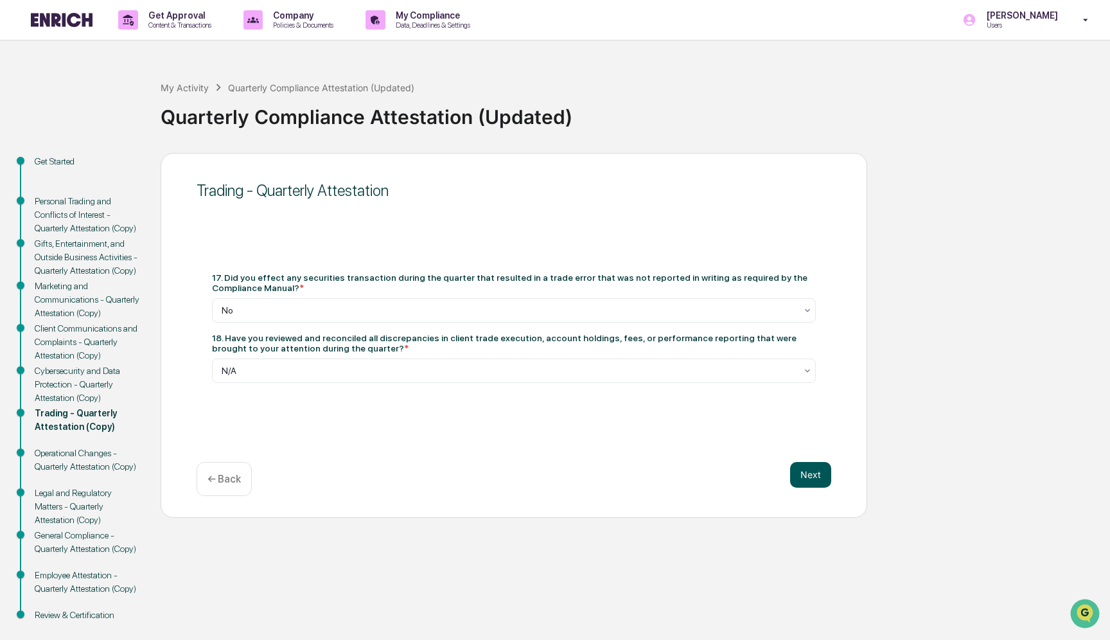
click at [812, 480] on button "Next" at bounding box center [810, 475] width 41 height 26
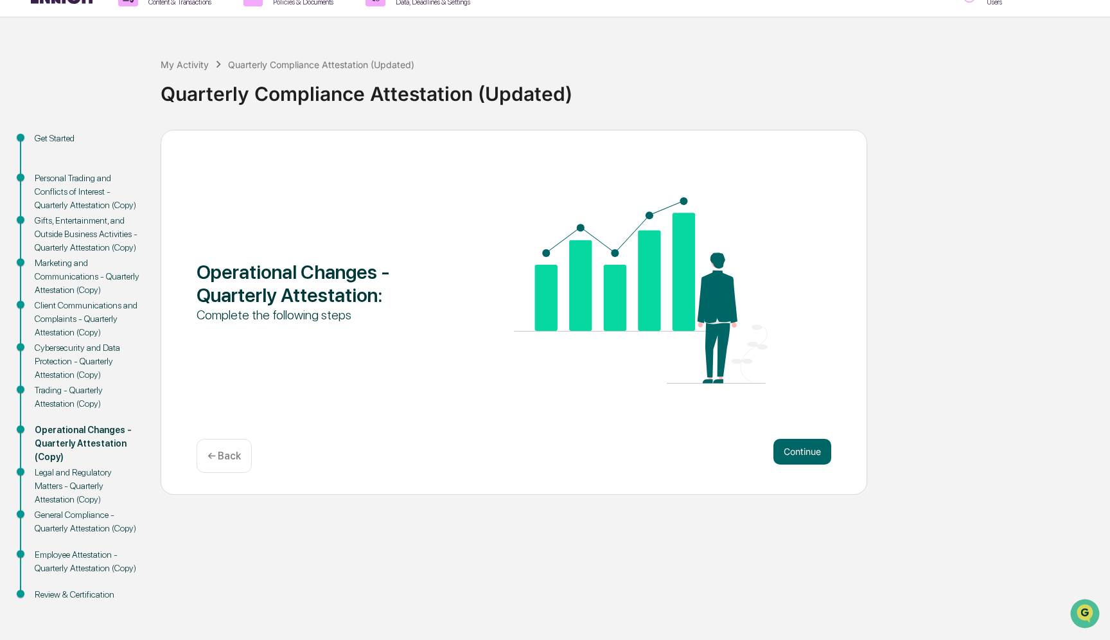
scroll to position [82, 0]
click at [810, 439] on button "Continue" at bounding box center [802, 452] width 58 height 26
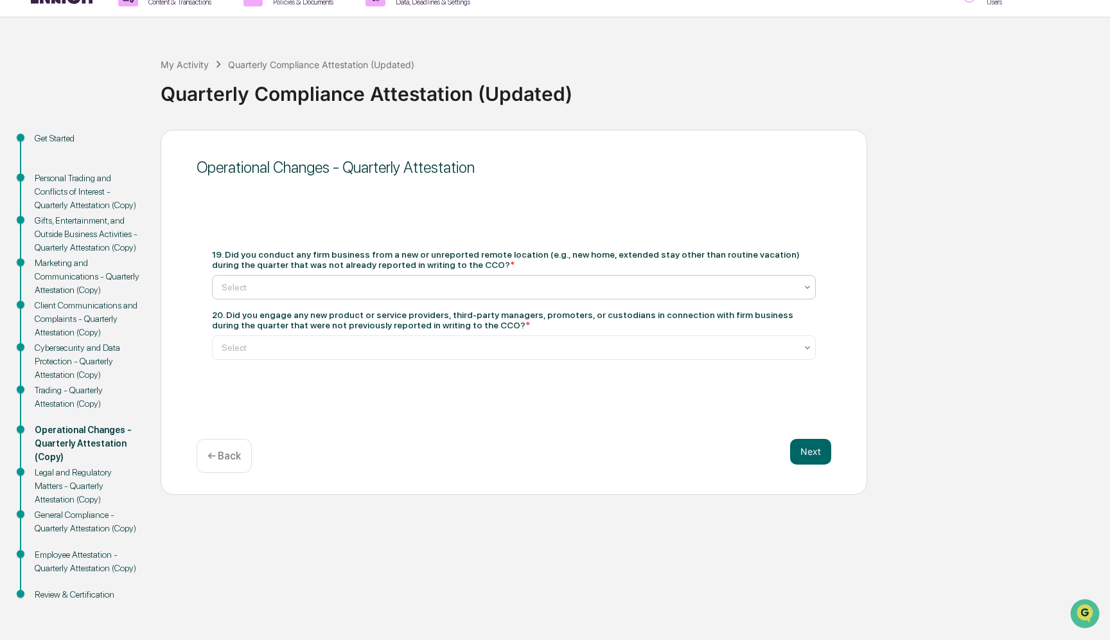
click at [645, 281] on div at bounding box center [509, 287] width 574 height 13
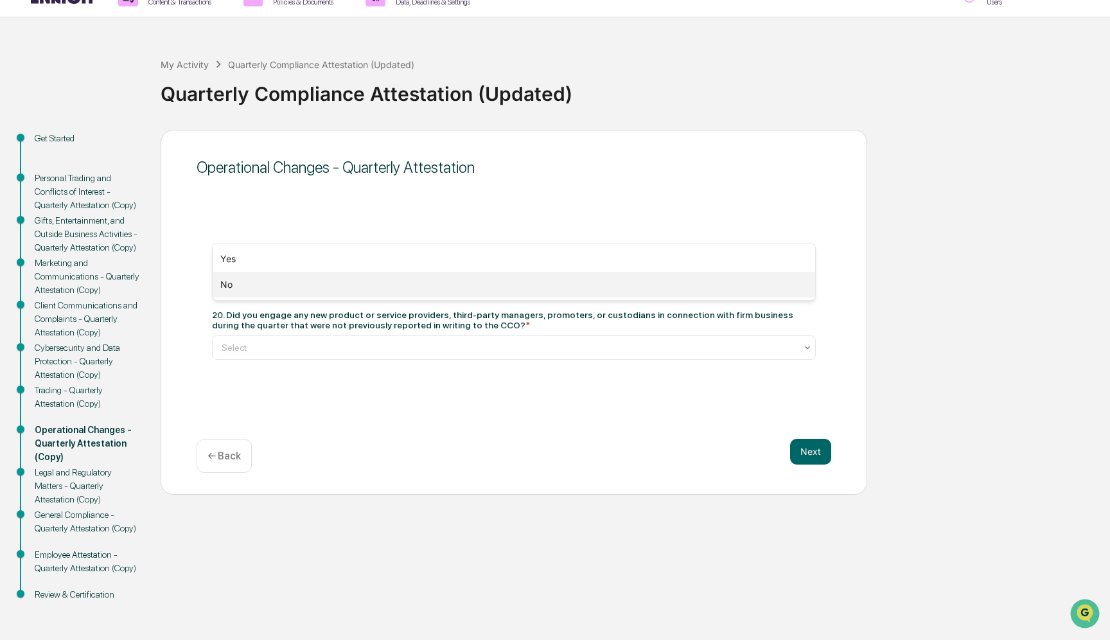
click at [631, 286] on div "No" at bounding box center [514, 285] width 602 height 26
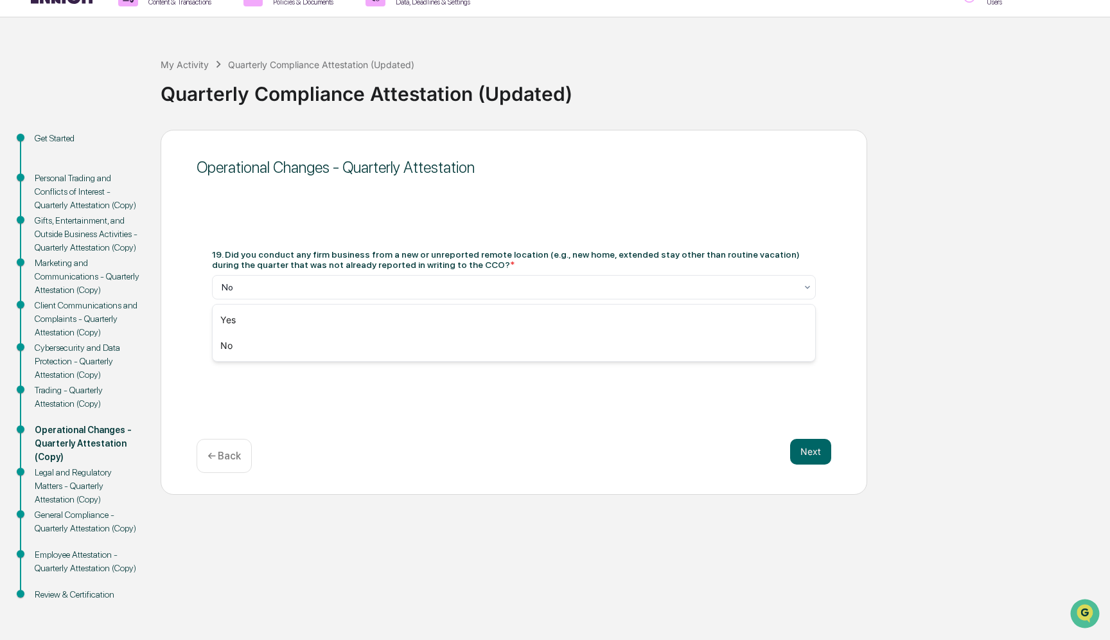
click at [625, 341] on div at bounding box center [509, 347] width 574 height 13
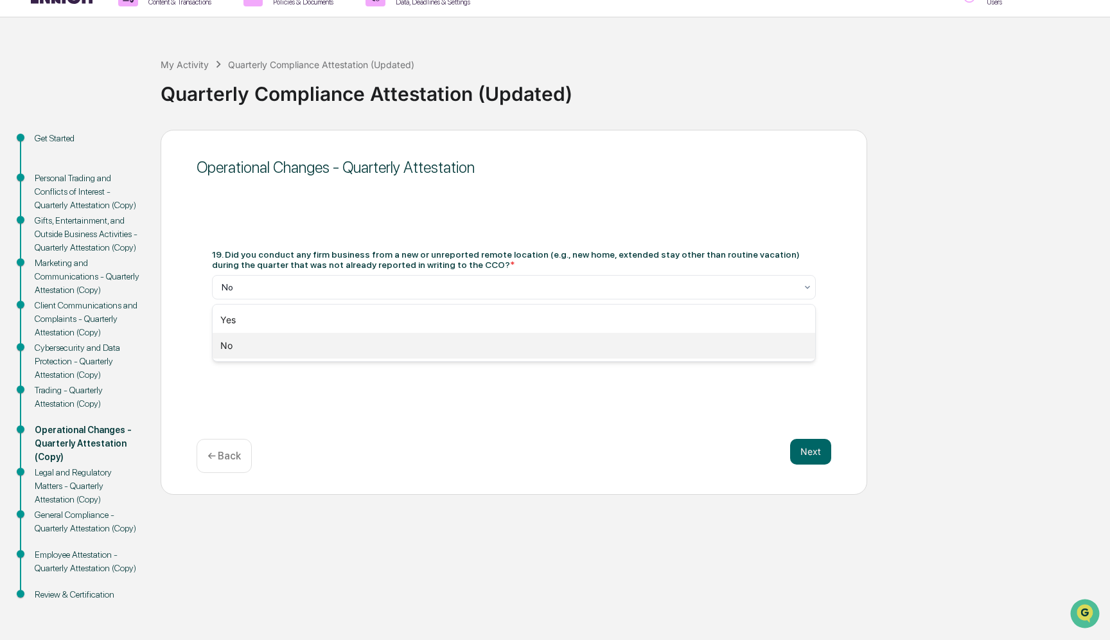
click at [606, 354] on div "No" at bounding box center [514, 346] width 602 height 26
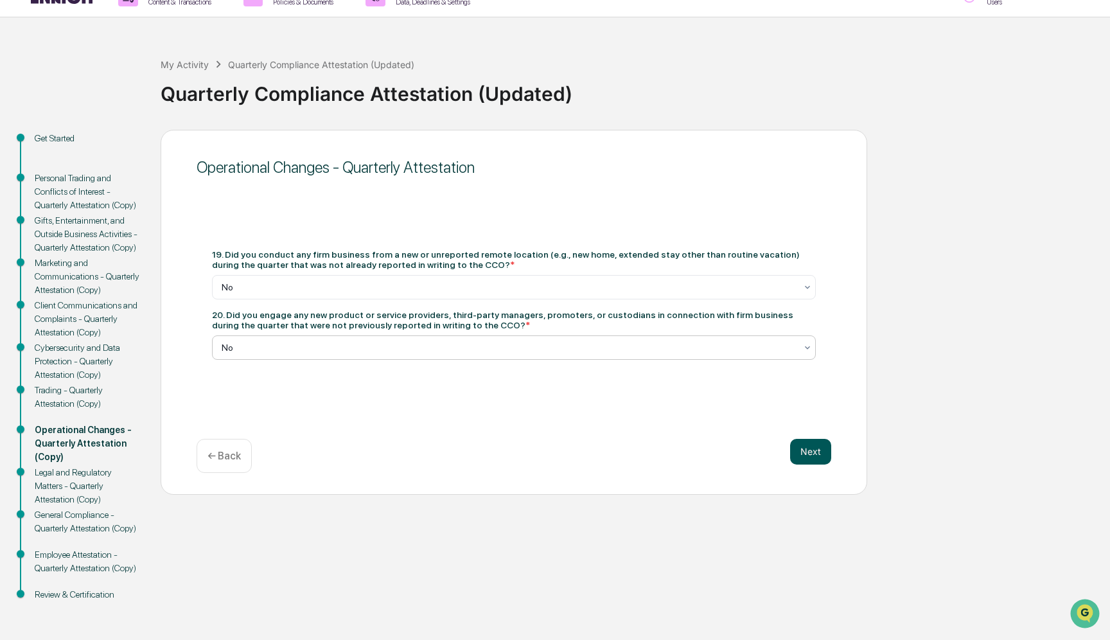
click at [811, 439] on button "Next" at bounding box center [810, 452] width 41 height 26
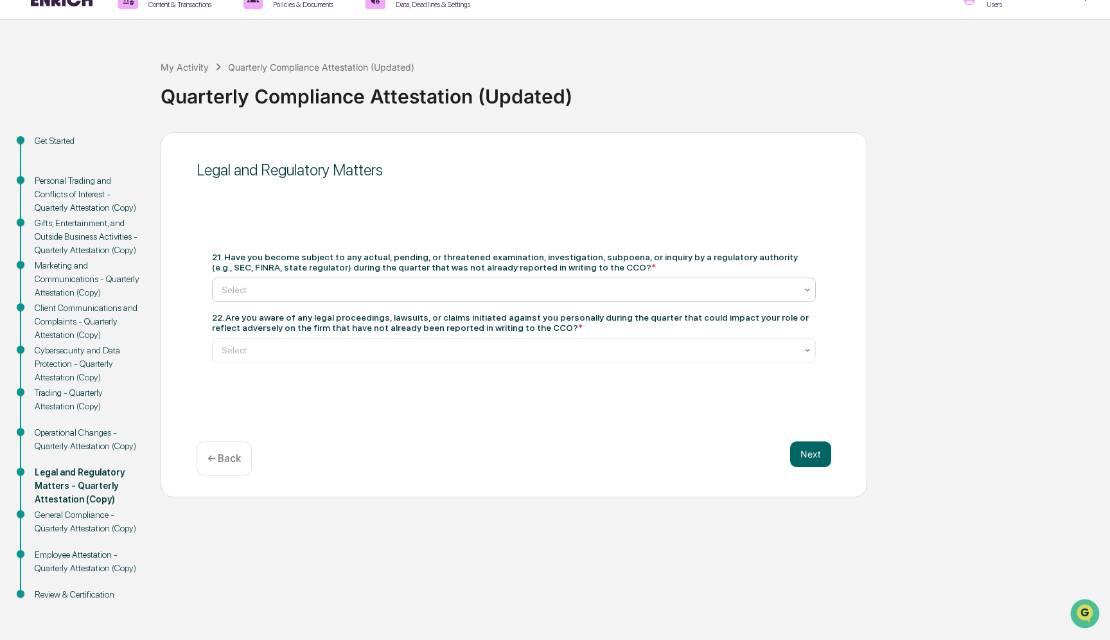
click at [596, 283] on div at bounding box center [509, 289] width 574 height 13
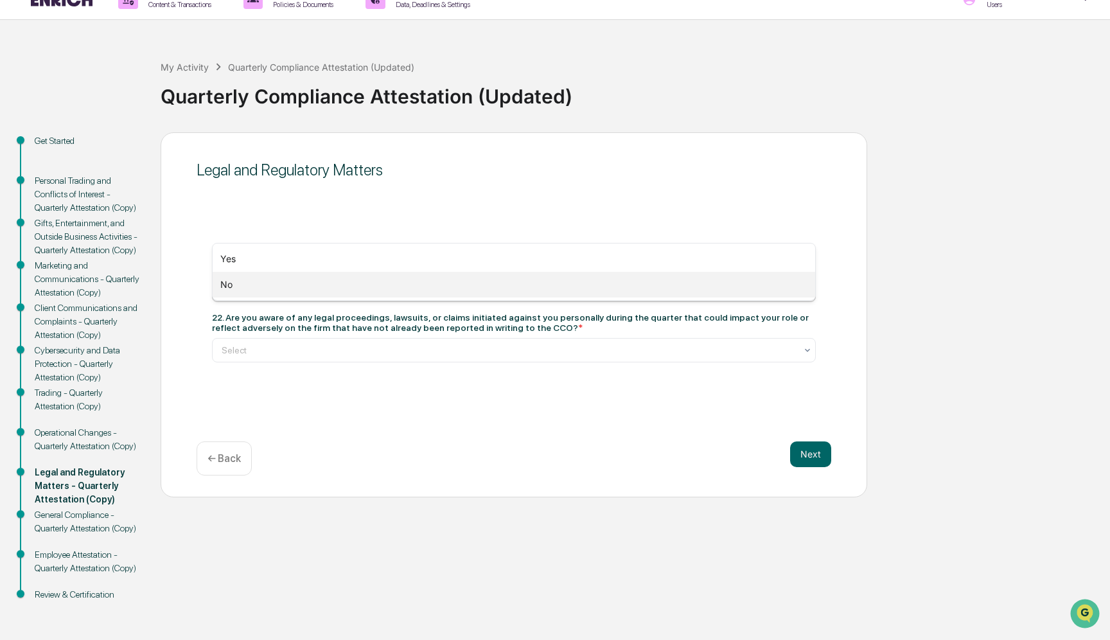
click at [575, 296] on div "No" at bounding box center [514, 285] width 602 height 26
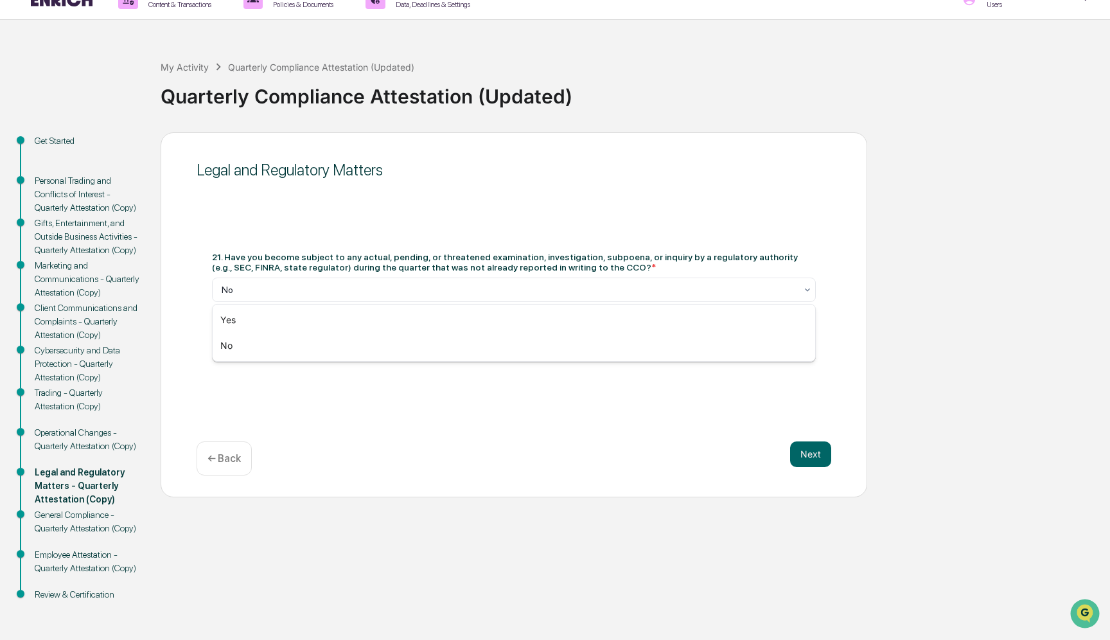
click at [573, 344] on div at bounding box center [509, 350] width 574 height 13
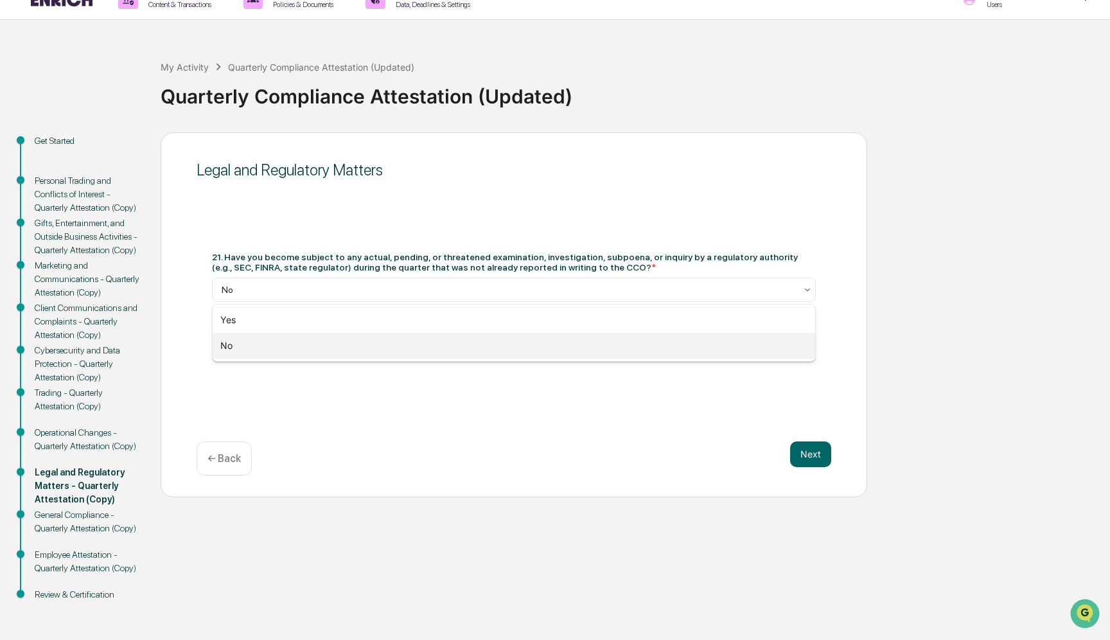
click at [561, 350] on div "No" at bounding box center [514, 346] width 602 height 26
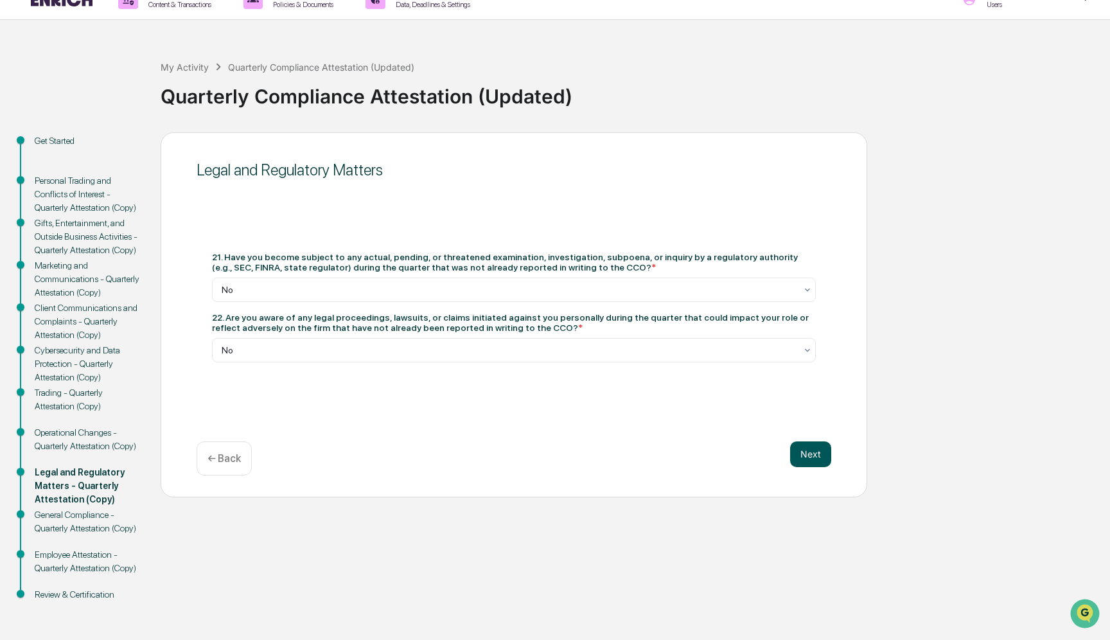
click at [809, 441] on button "Next" at bounding box center [810, 454] width 41 height 26
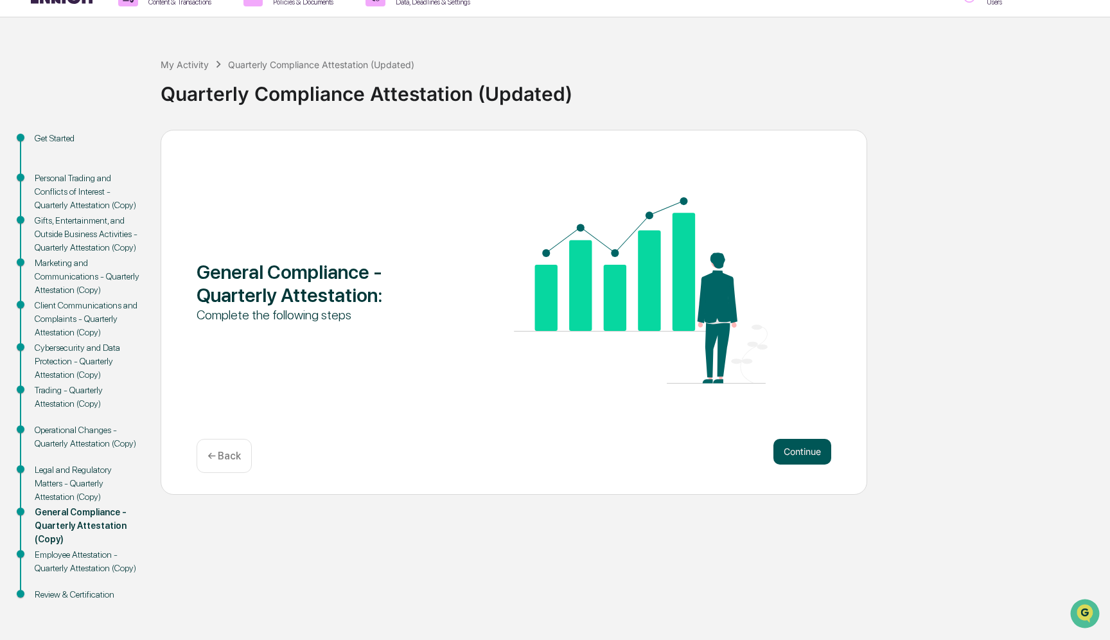
click at [794, 439] on button "Continue" at bounding box center [802, 452] width 58 height 26
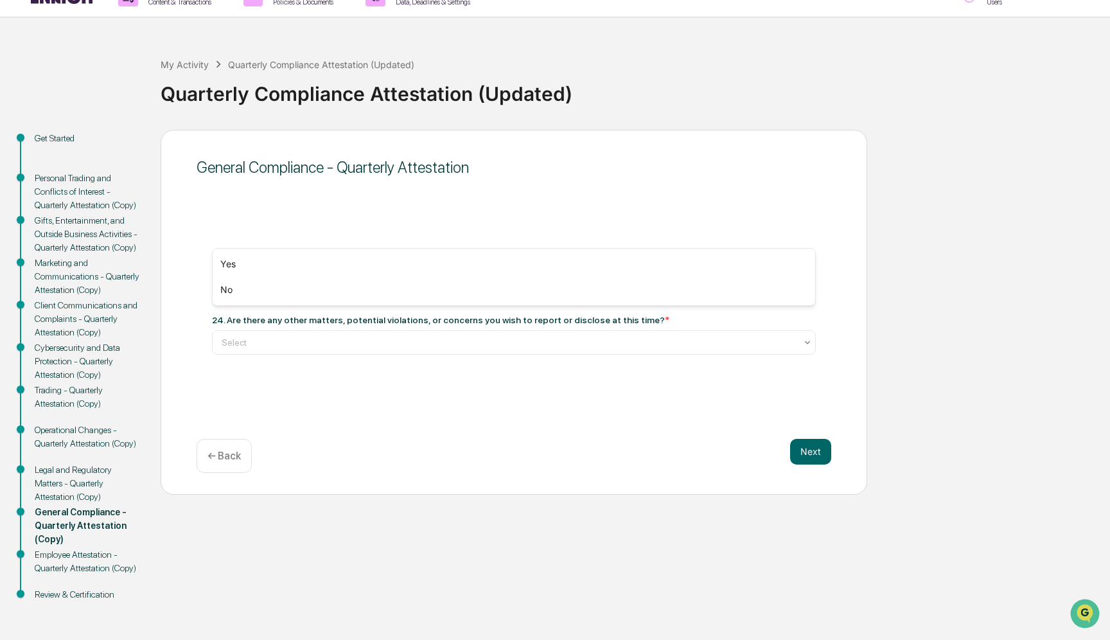
click at [396, 286] on div at bounding box center [509, 292] width 574 height 13
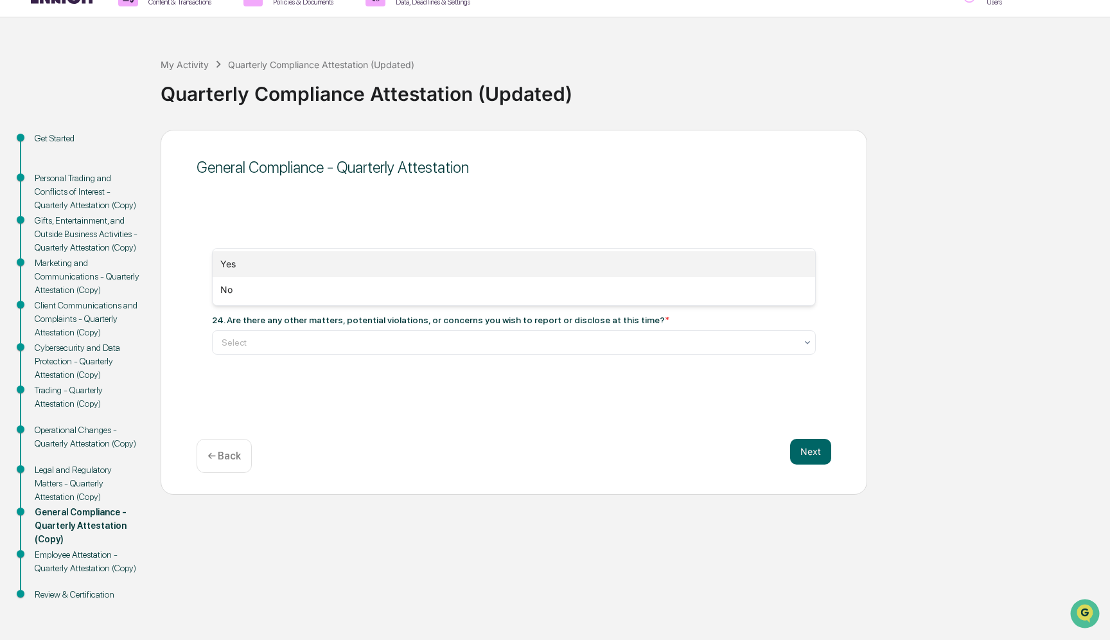
click at [395, 270] on div "Yes" at bounding box center [514, 264] width 602 height 26
click at [399, 336] on div at bounding box center [509, 342] width 574 height 13
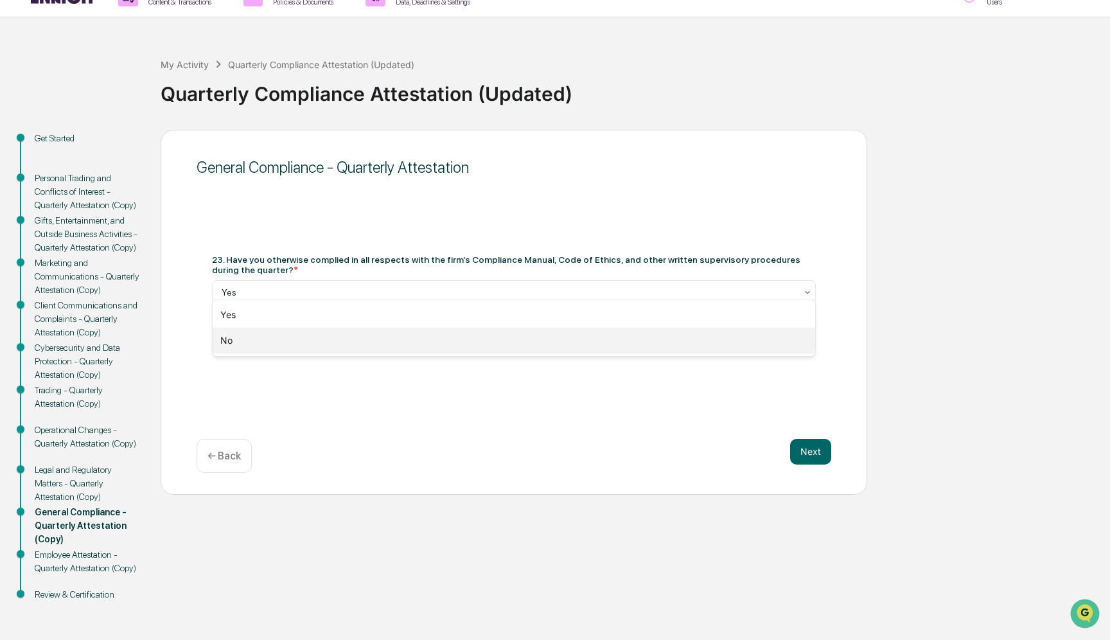
click at [399, 340] on div "No" at bounding box center [514, 341] width 602 height 26
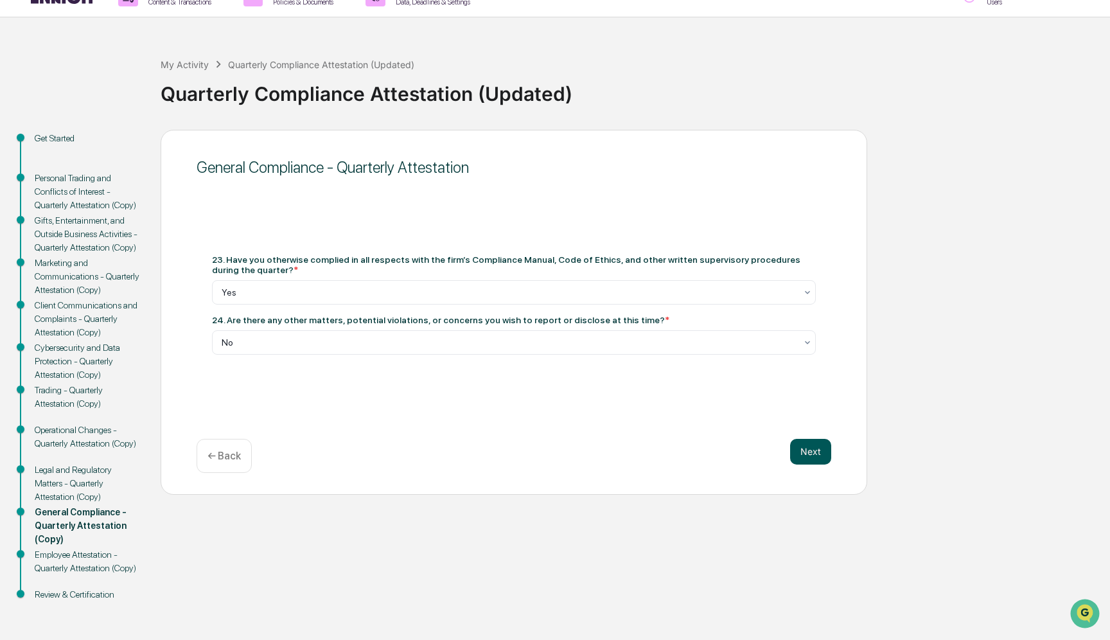
click at [810, 439] on button "Next" at bounding box center [810, 452] width 41 height 26
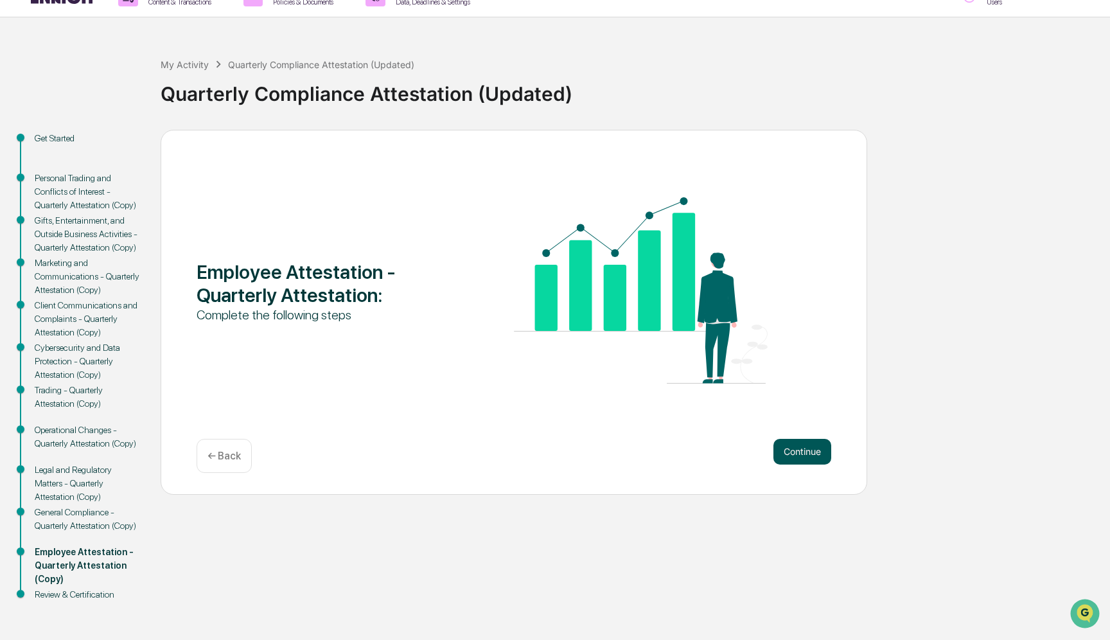
click at [791, 439] on button "Continue" at bounding box center [802, 452] width 58 height 26
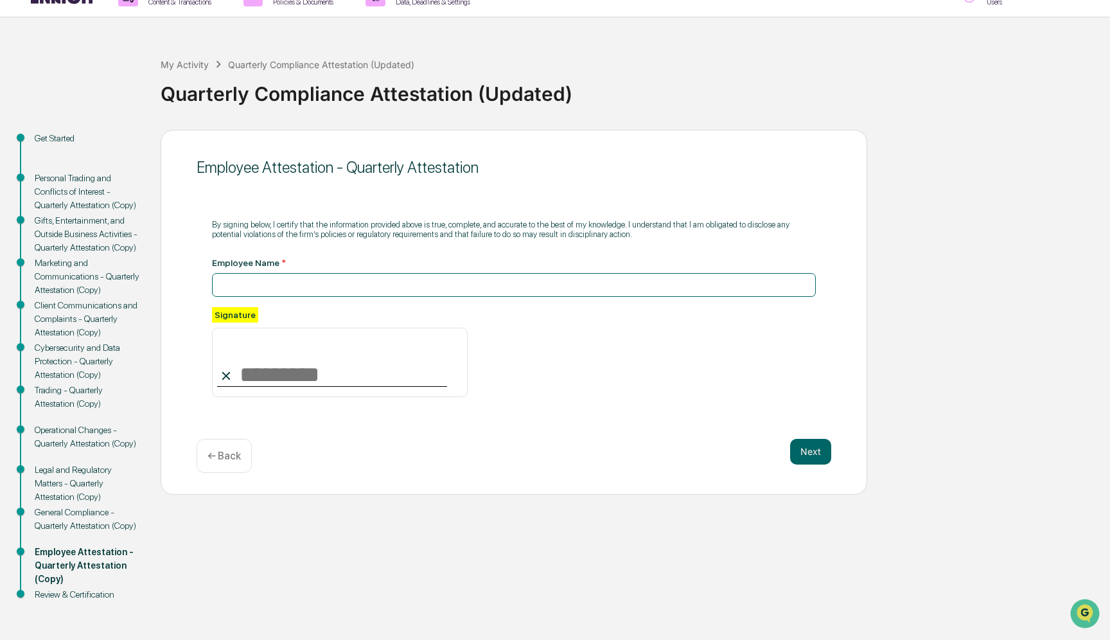
click at [494, 273] on input at bounding box center [514, 285] width 604 height 24
type input "**********"
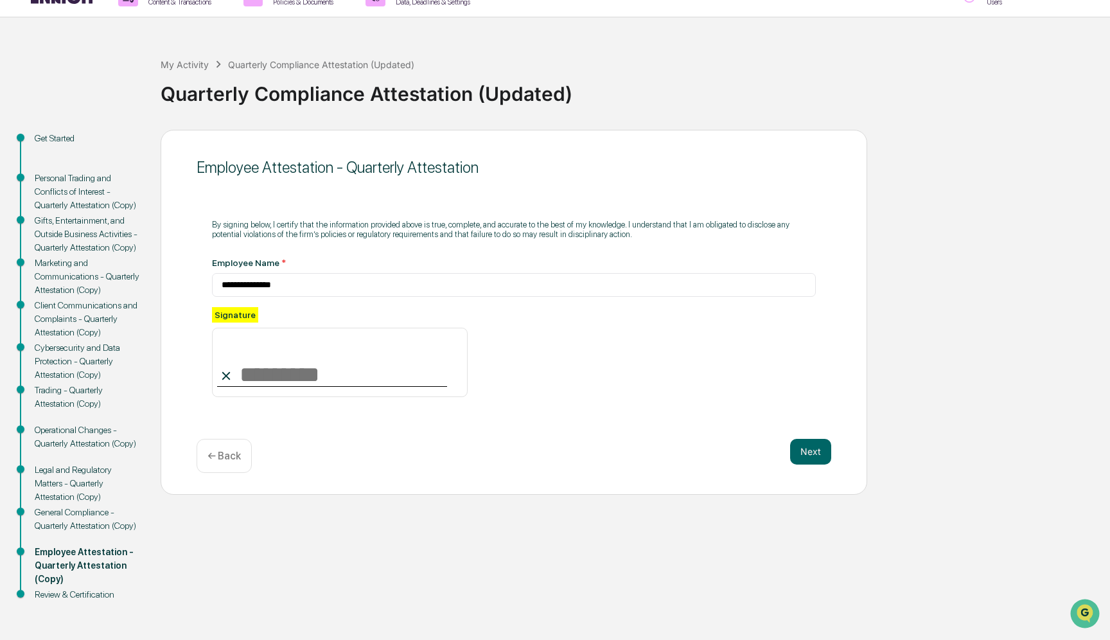
click at [416, 328] on input at bounding box center [340, 362] width 256 height 69
type input "**********"
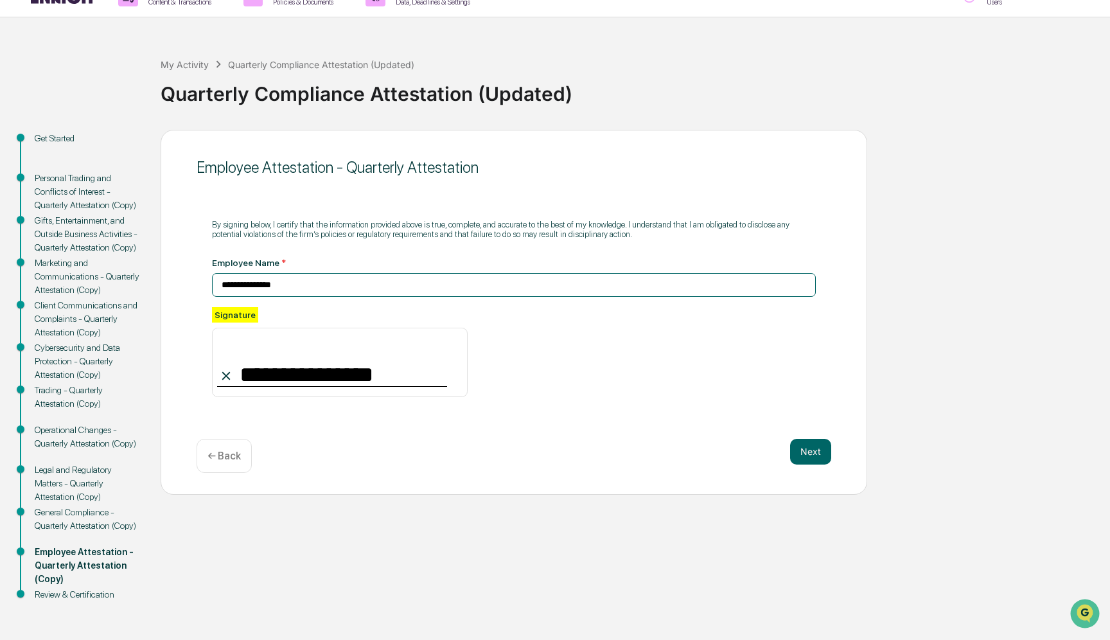
click at [290, 273] on input "**********" at bounding box center [514, 285] width 604 height 24
type input "**********"
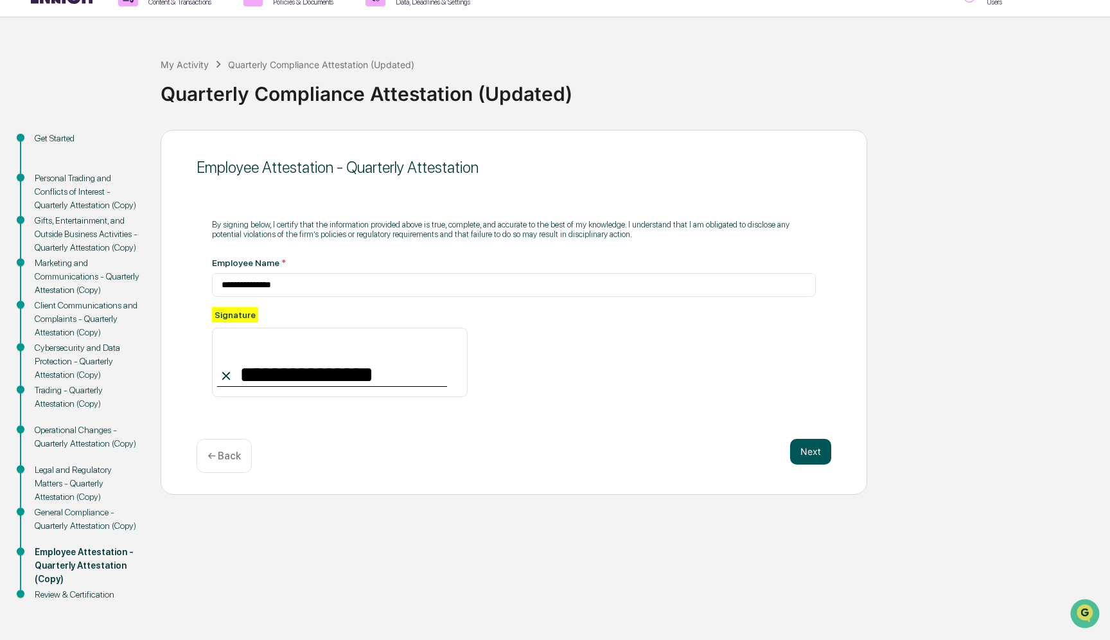
click at [799, 439] on button "Next" at bounding box center [810, 452] width 41 height 26
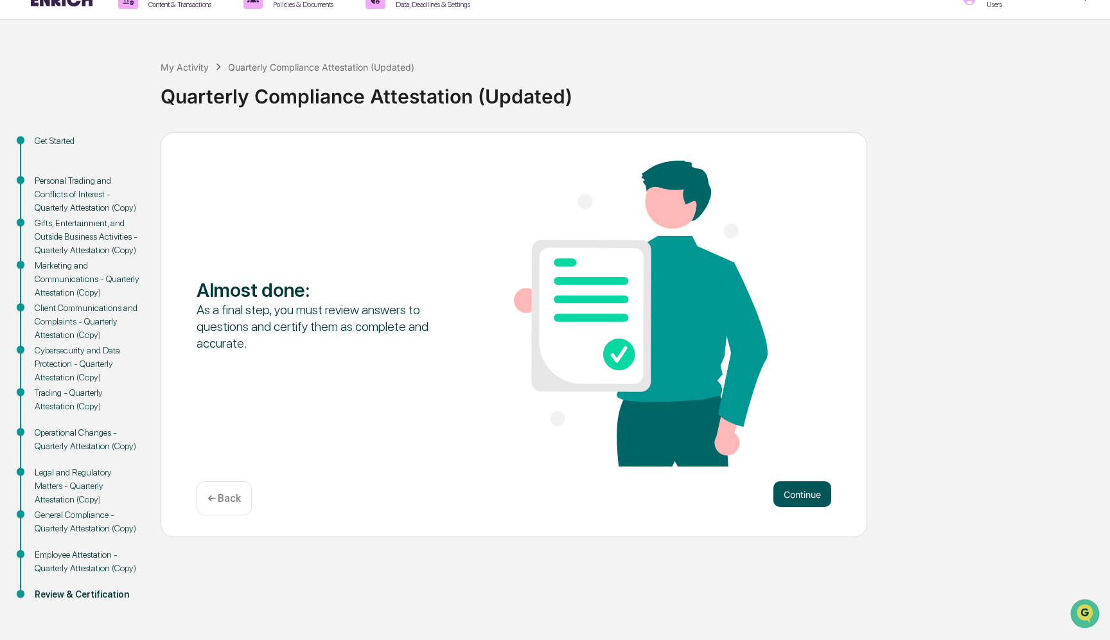
click at [800, 481] on button "Continue" at bounding box center [802, 494] width 58 height 26
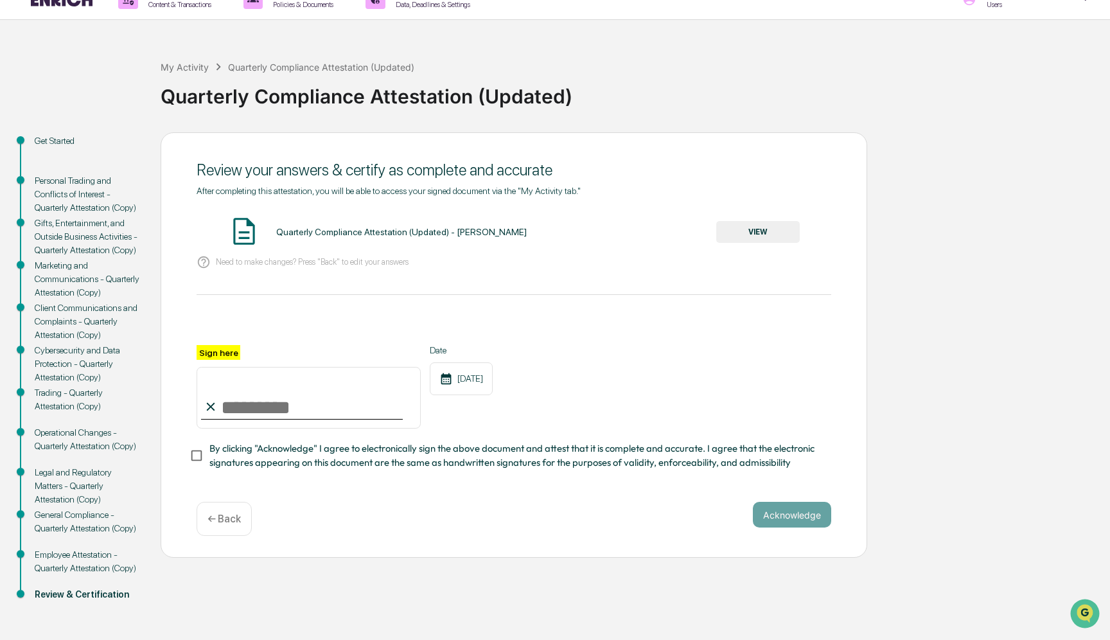
click at [755, 221] on button "VIEW" at bounding box center [757, 232] width 83 height 22
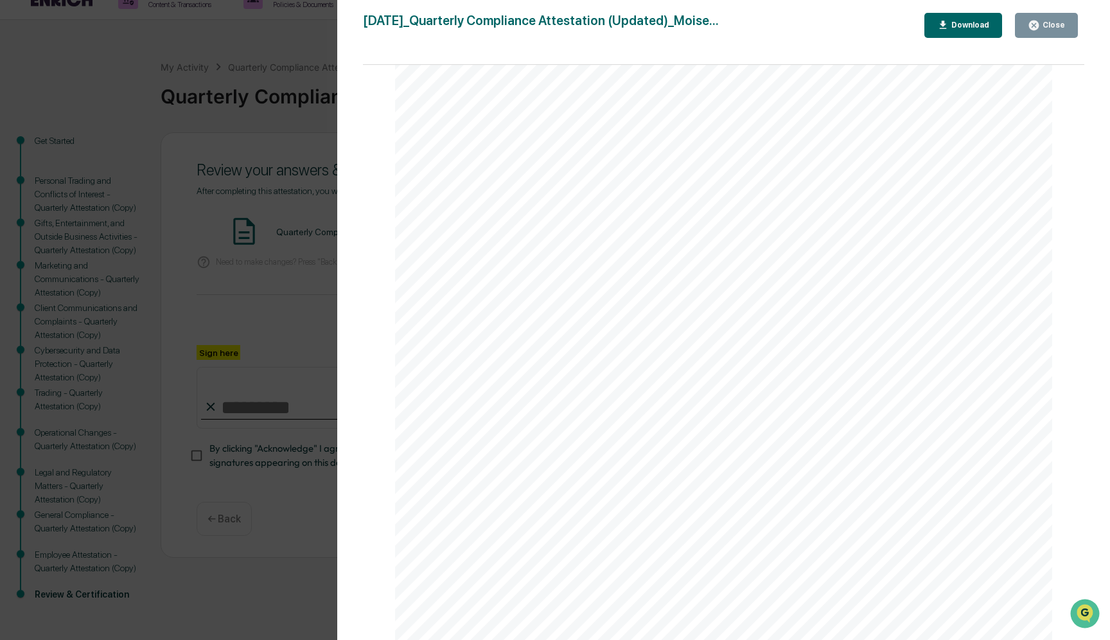
scroll to position [3300, 0]
click at [1051, 26] on div "Close" at bounding box center [1052, 25] width 25 height 9
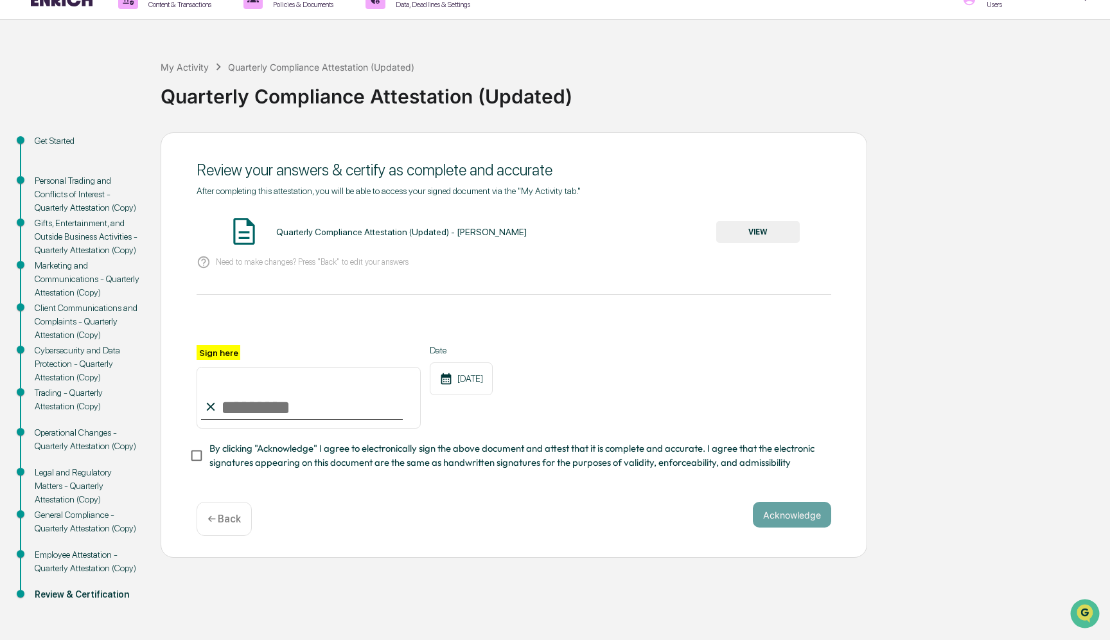
click at [326, 367] on input "Sign here" at bounding box center [309, 398] width 224 height 62
type input "**********"
click at [601, 349] on div "**********" at bounding box center [514, 386] width 635 height 83
click at [811, 502] on button "Acknowledge" at bounding box center [792, 515] width 78 height 26
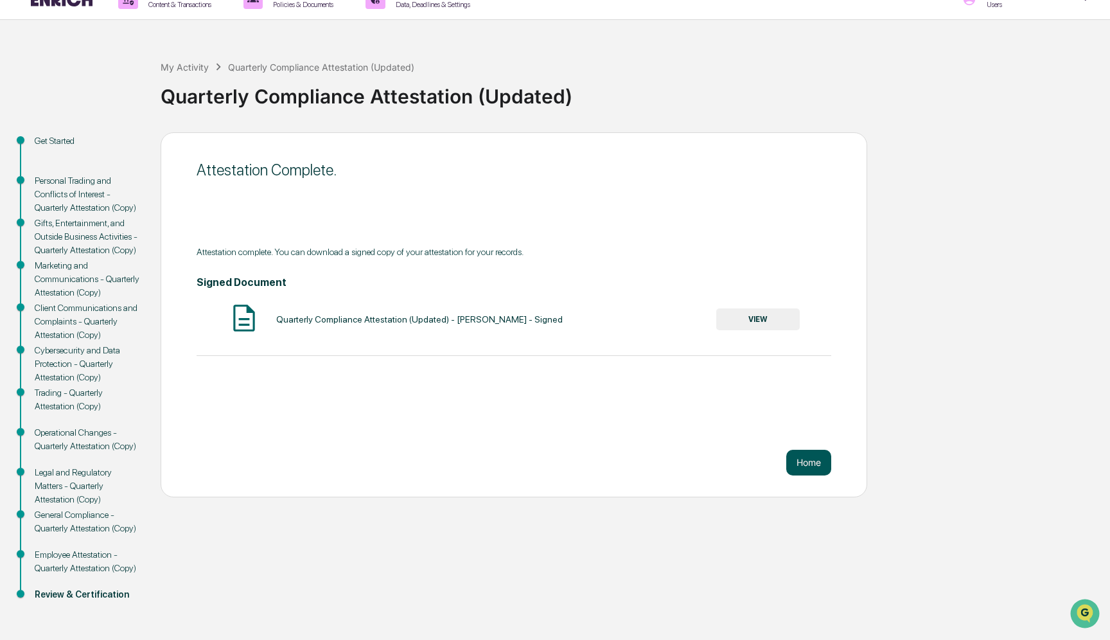
click at [802, 450] on button "Home" at bounding box center [808, 463] width 45 height 26
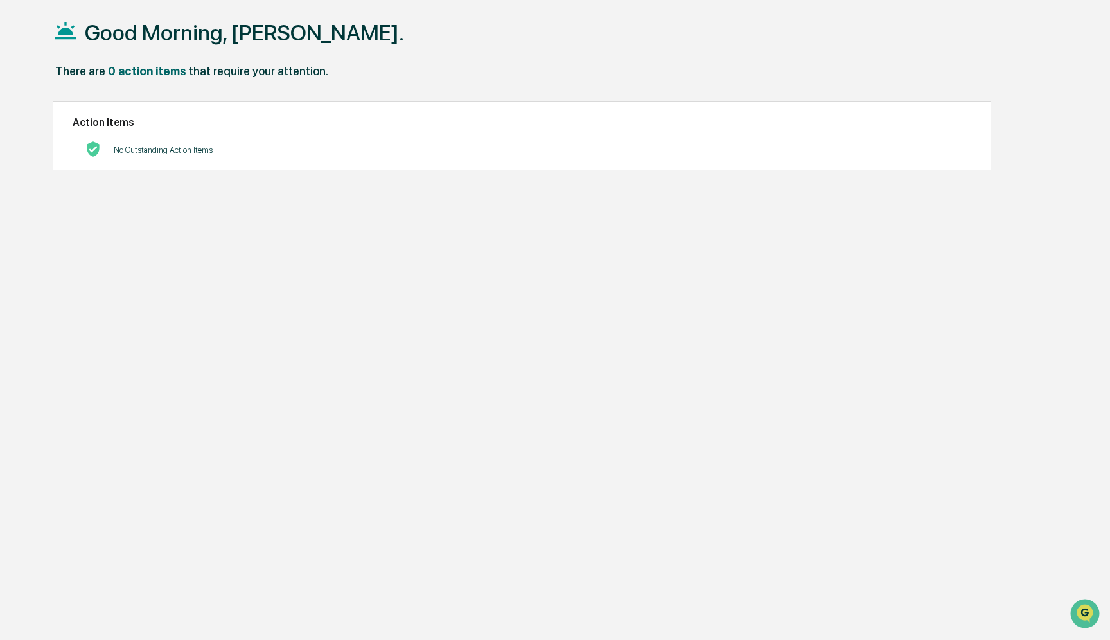
click at [120, 43] on h1 "Good Morning, [PERSON_NAME]." at bounding box center [244, 33] width 319 height 26
click at [134, 73] on div "0 action items" at bounding box center [147, 70] width 78 height 13
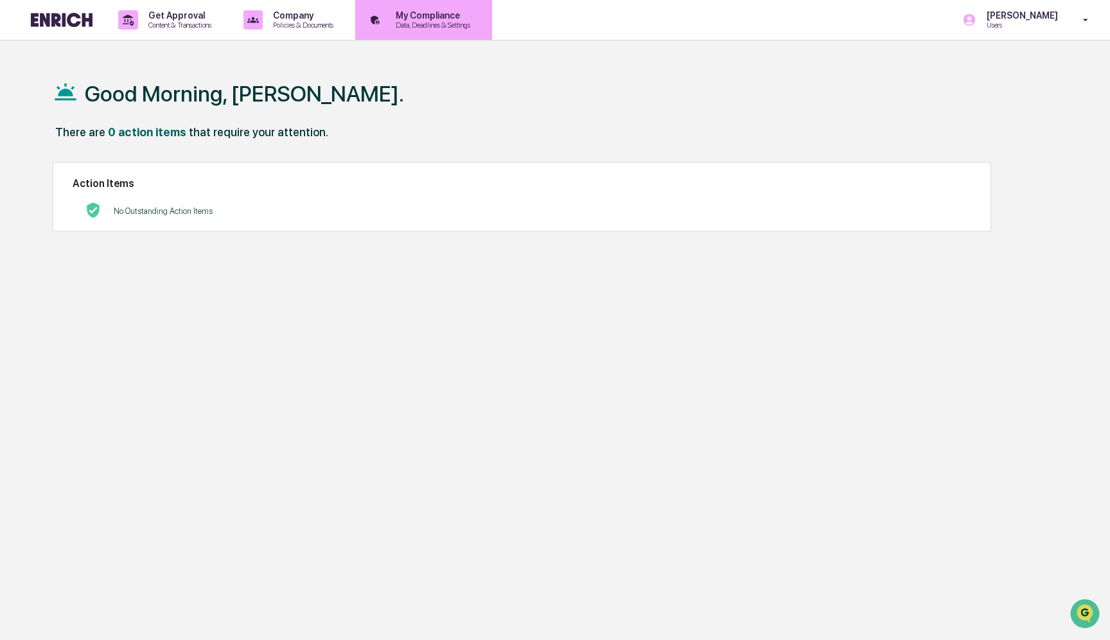
click at [422, 30] on div "My Compliance Data, Deadlines & Settings" at bounding box center [422, 20] width 124 height 40
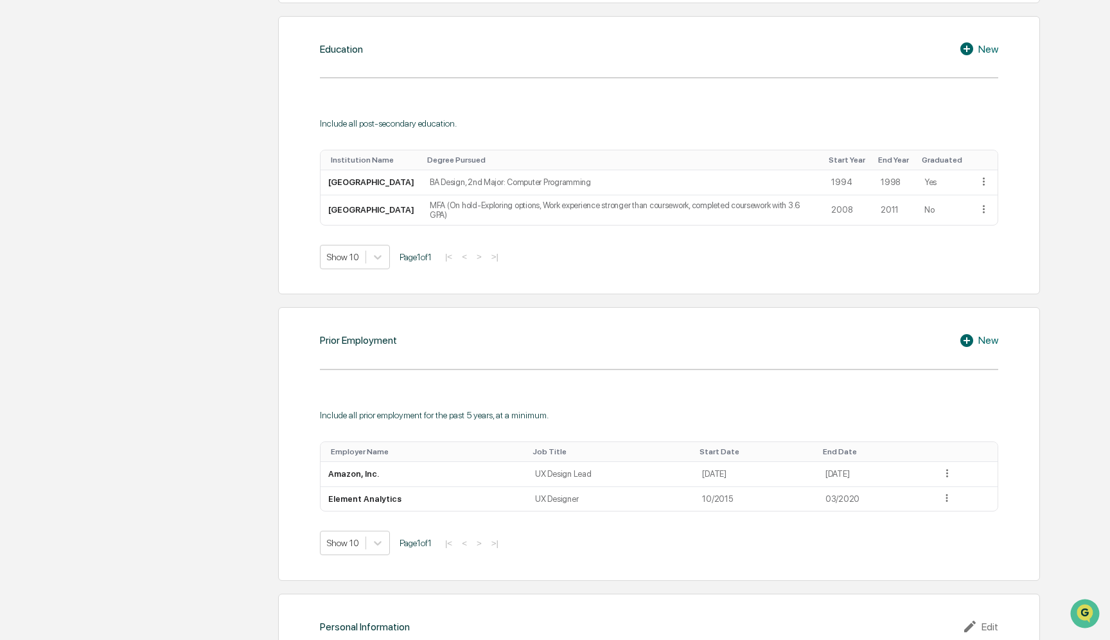
scroll to position [688, 0]
